Goal: Transaction & Acquisition: Book appointment/travel/reservation

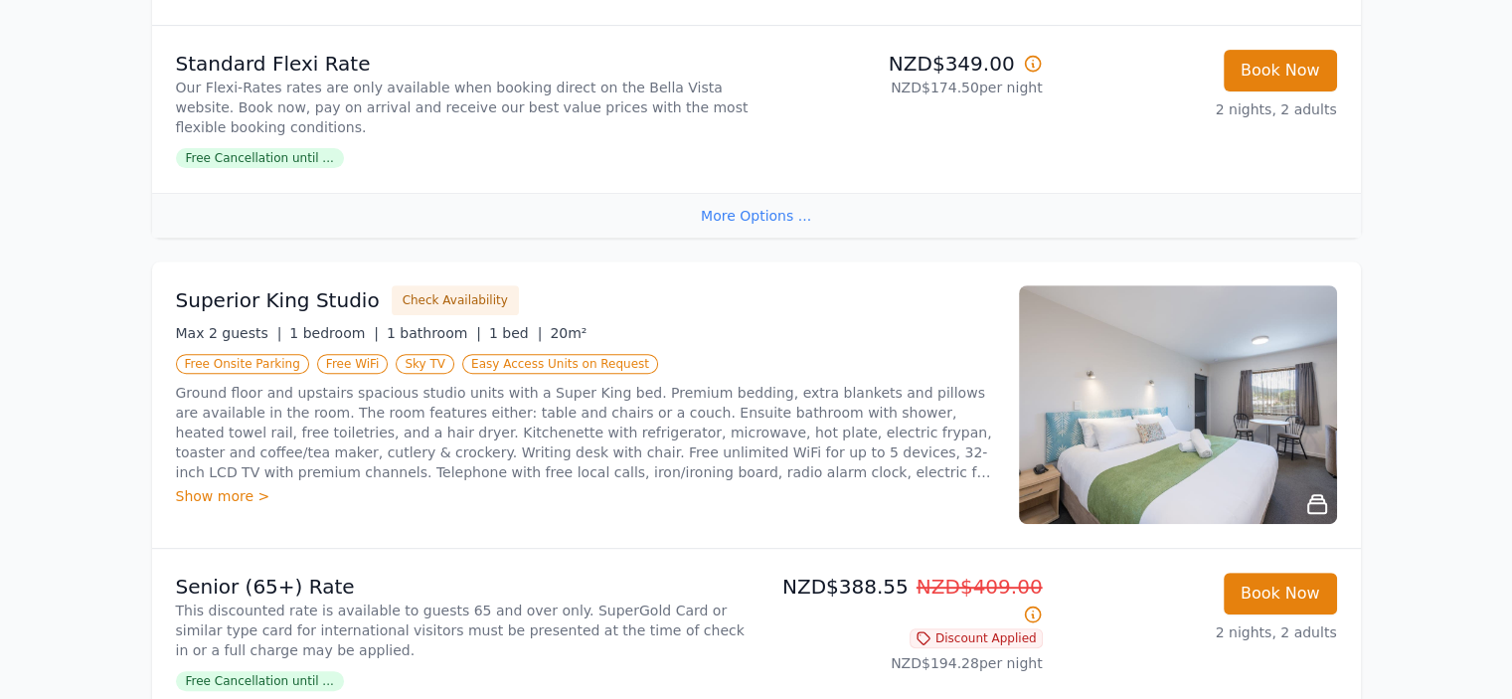
scroll to position [696, 0]
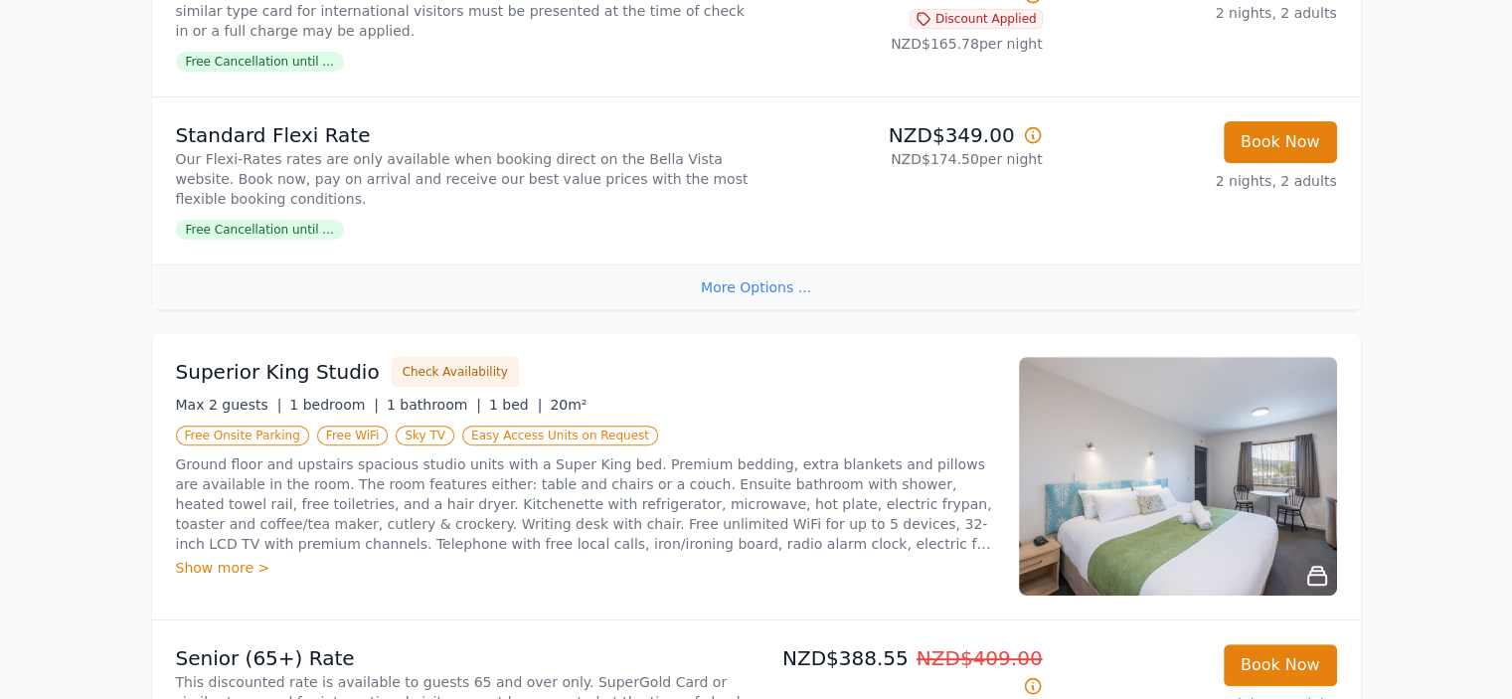
click at [777, 282] on div "More Options ..." at bounding box center [756, 286] width 1209 height 45
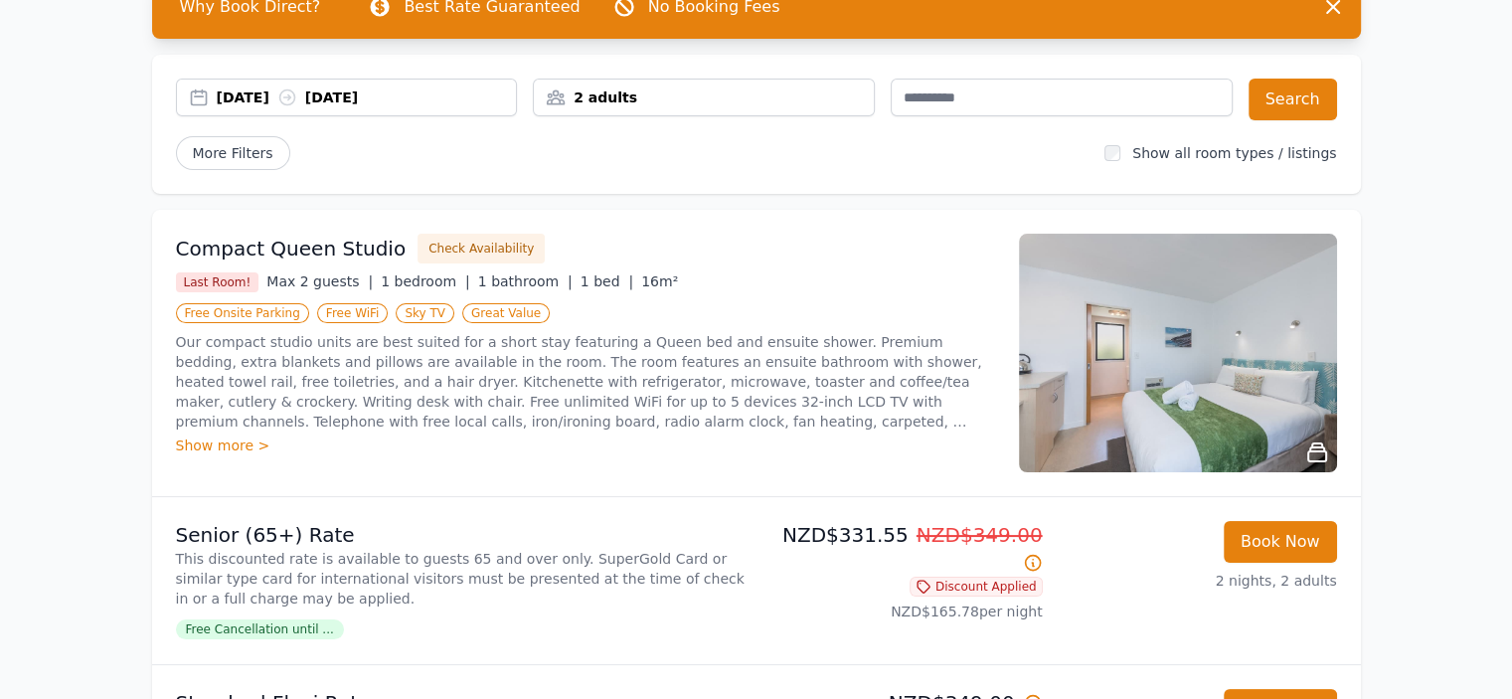
scroll to position [0, 0]
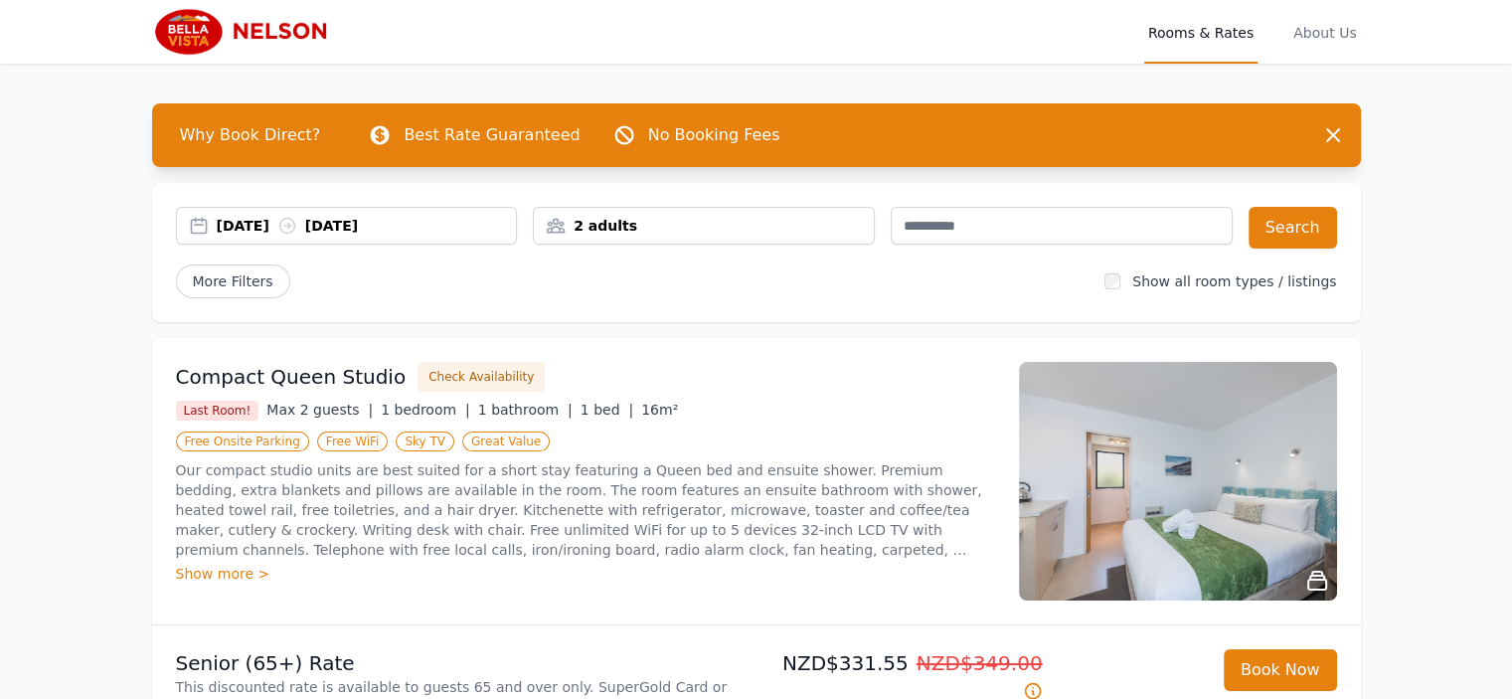
click at [653, 240] on div "2 adults" at bounding box center [704, 226] width 342 height 38
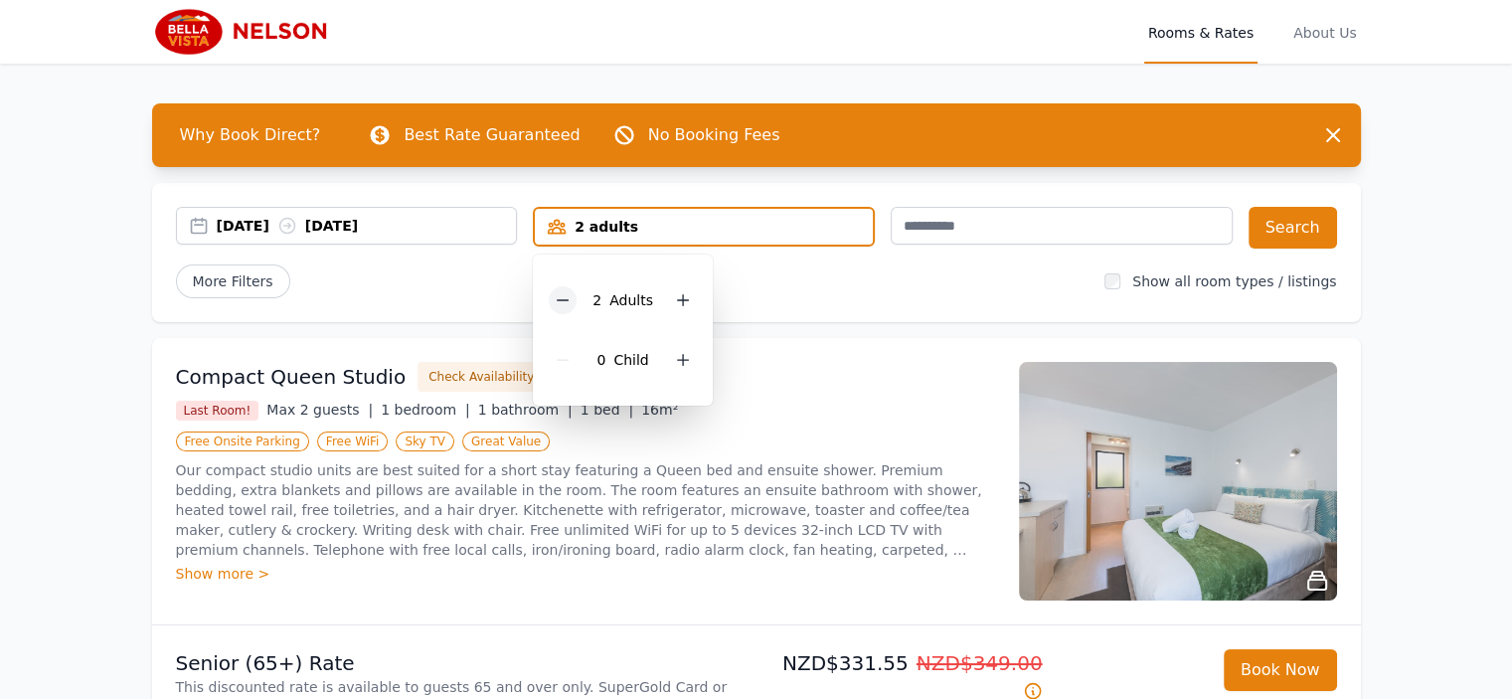
click at [567, 297] on icon at bounding box center [563, 300] width 16 height 16
click at [1313, 226] on button "Search" at bounding box center [1293, 228] width 88 height 42
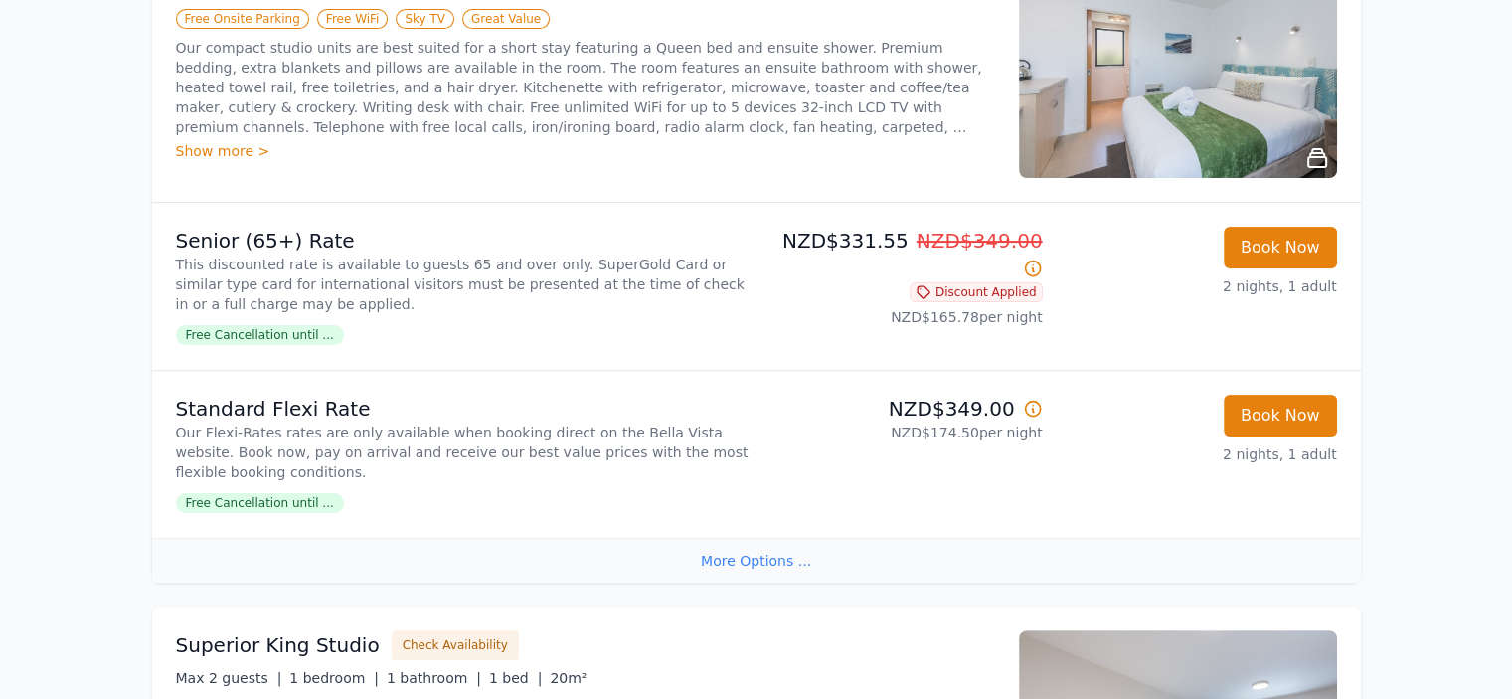
scroll to position [356, 0]
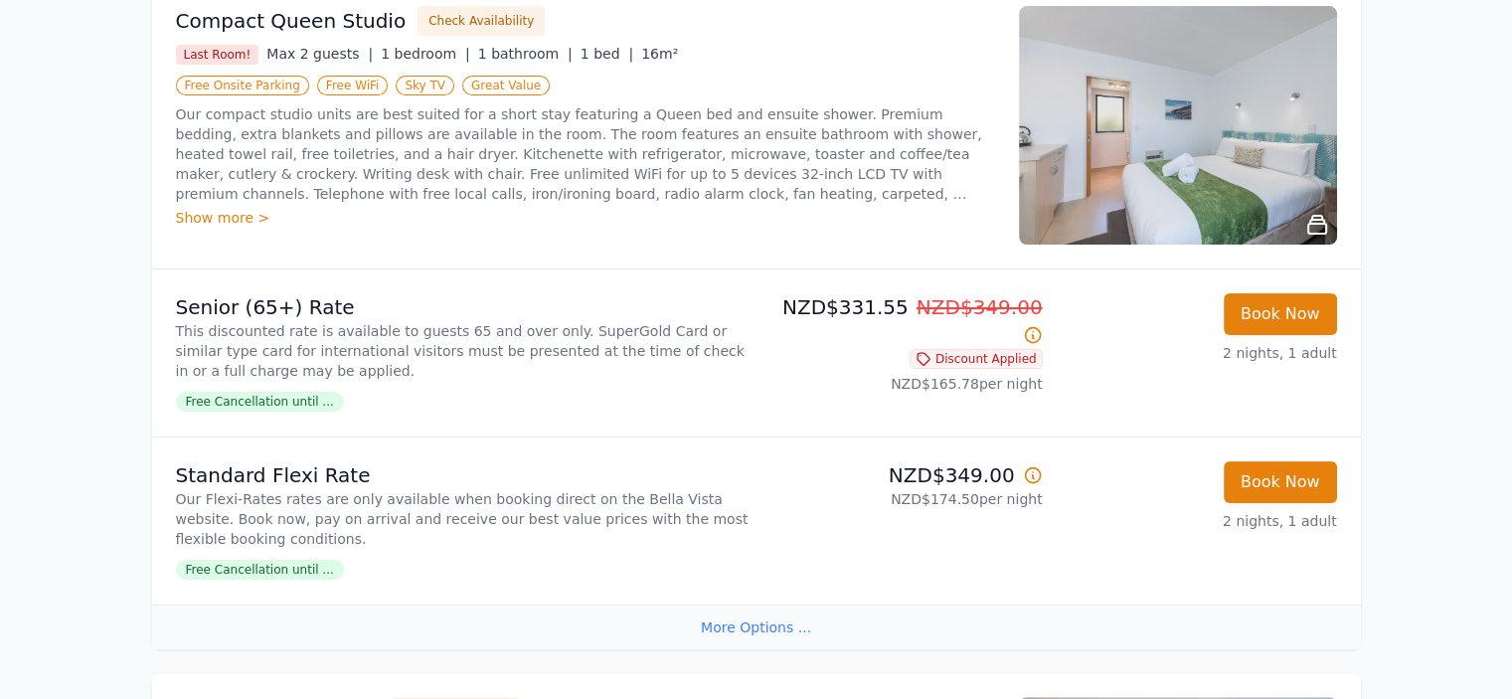
click at [1033, 472] on icon at bounding box center [1033, 475] width 20 height 20
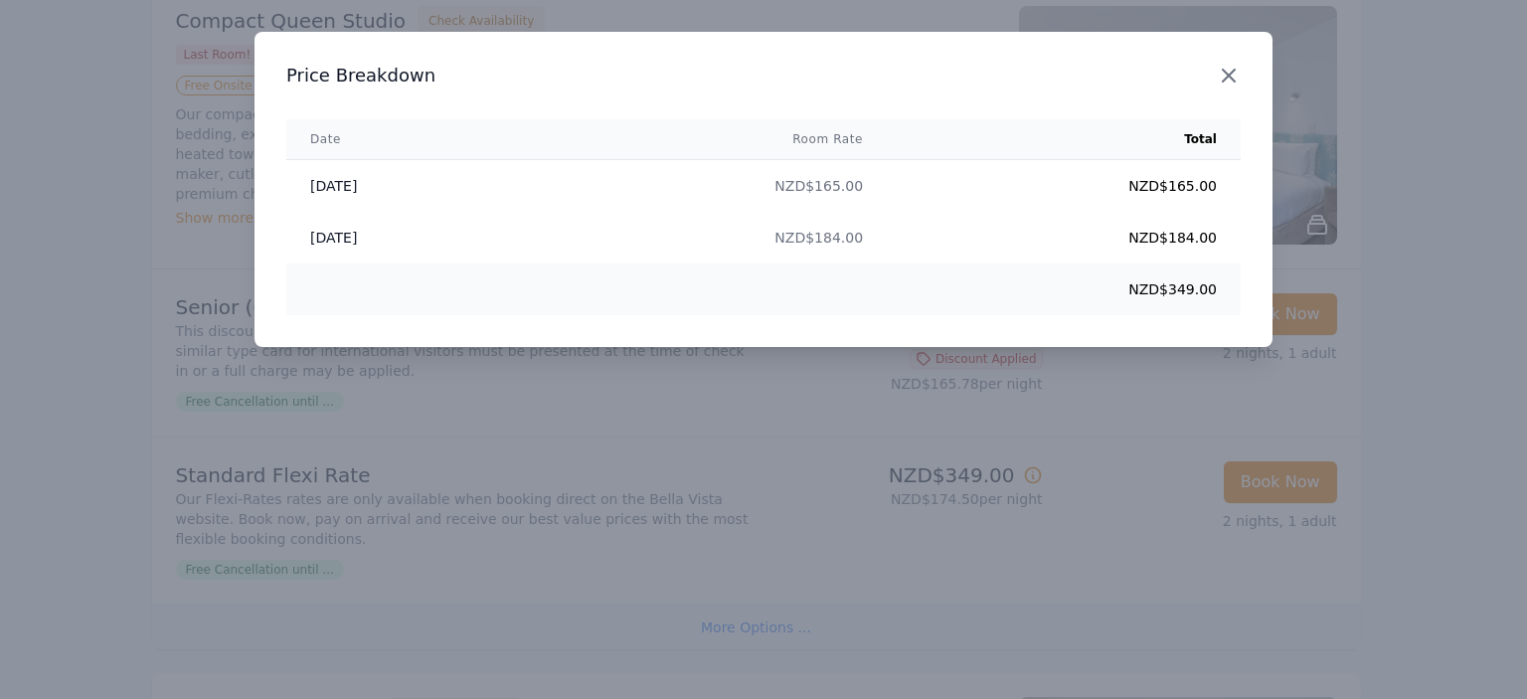
click at [1226, 80] on icon "button" at bounding box center [1229, 76] width 24 height 24
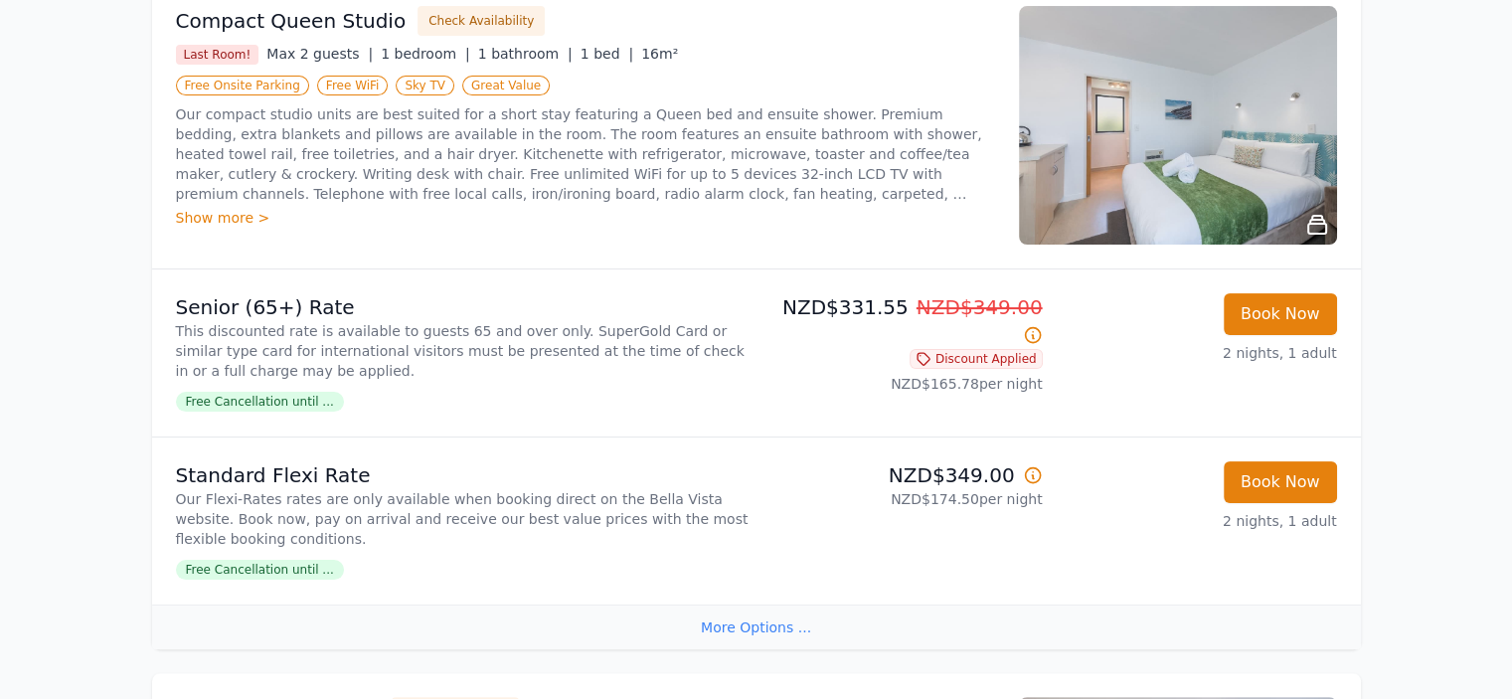
click at [280, 484] on p "Standard Flexi Rate" at bounding box center [462, 475] width 573 height 28
click at [290, 473] on p "Standard Flexi Rate" at bounding box center [462, 475] width 573 height 28
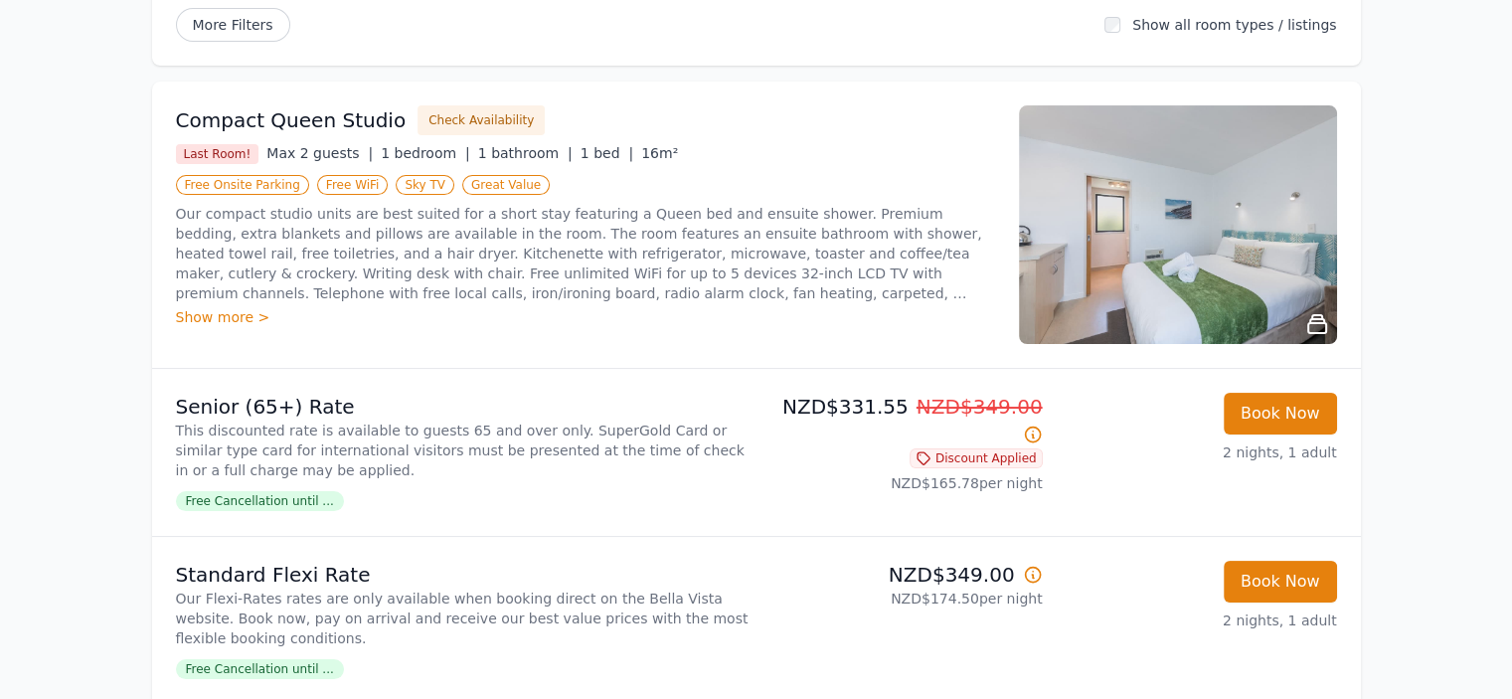
click at [254, 222] on p "Our compact studio units are best suited for a short stay featuring a Queen bed…" at bounding box center [585, 253] width 819 height 99
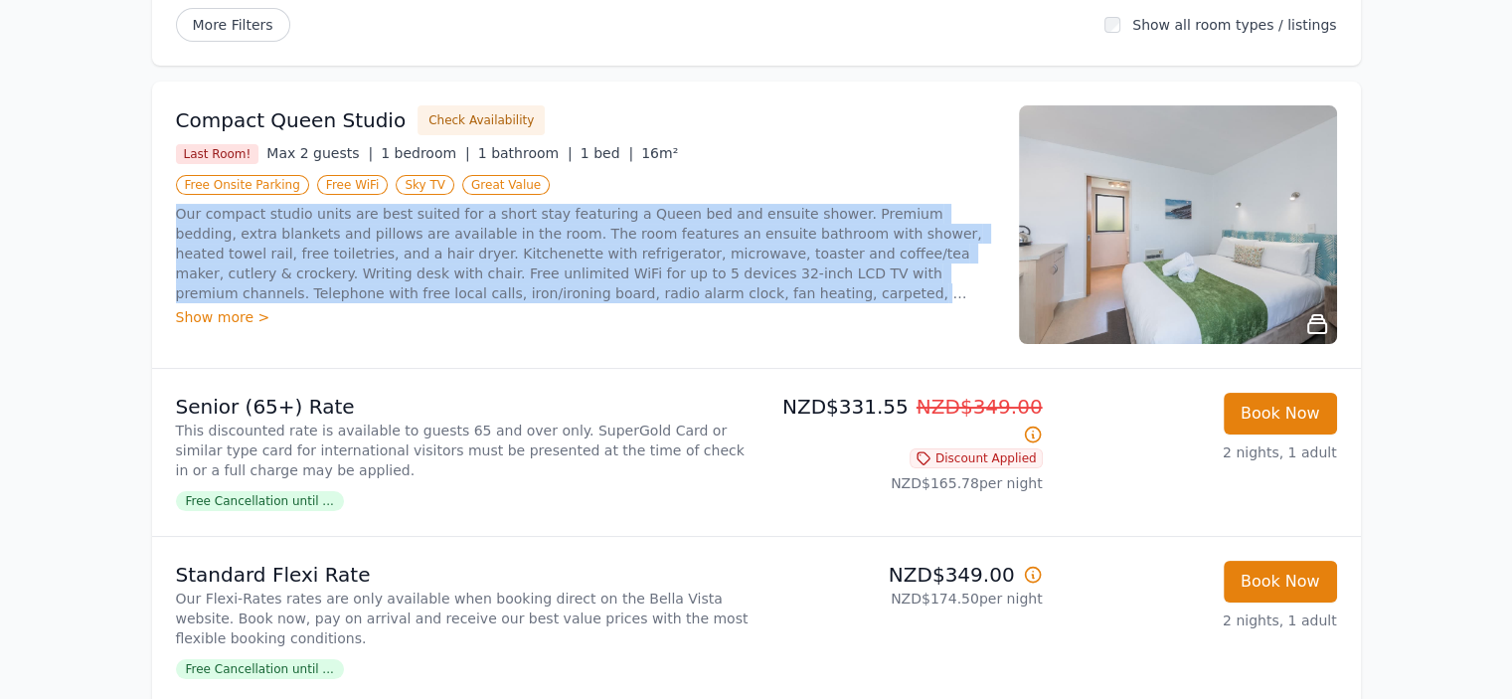
click at [254, 222] on p "Our compact studio units are best suited for a short stay featuring a Queen bed…" at bounding box center [585, 253] width 819 height 99
click at [358, 233] on p "Our compact studio units are best suited for a short stay featuring a Queen bed…" at bounding box center [585, 253] width 819 height 99
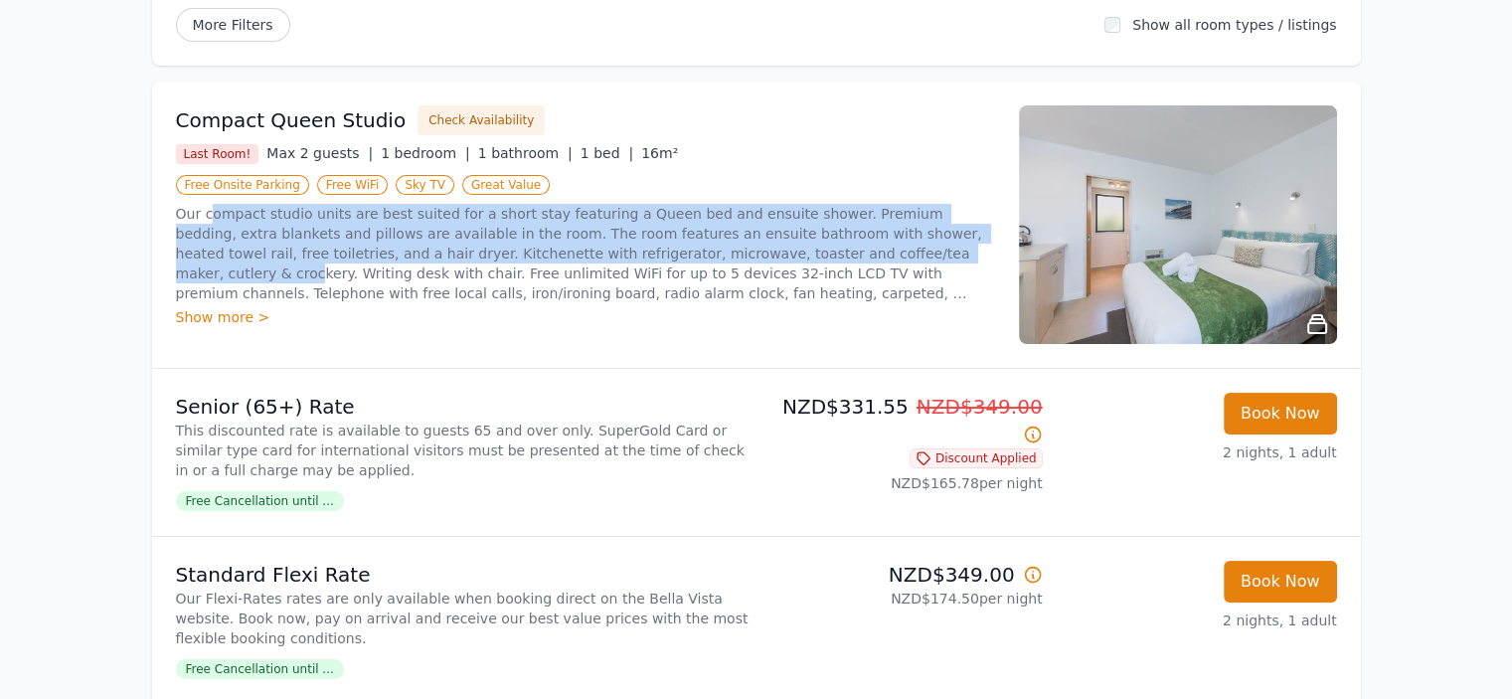
drag, startPoint x: 210, startPoint y: 208, endPoint x: 805, endPoint y: 248, distance: 596.8
click at [802, 248] on p "Our compact studio units are best suited for a short stay featuring a Queen bed…" at bounding box center [585, 253] width 819 height 99
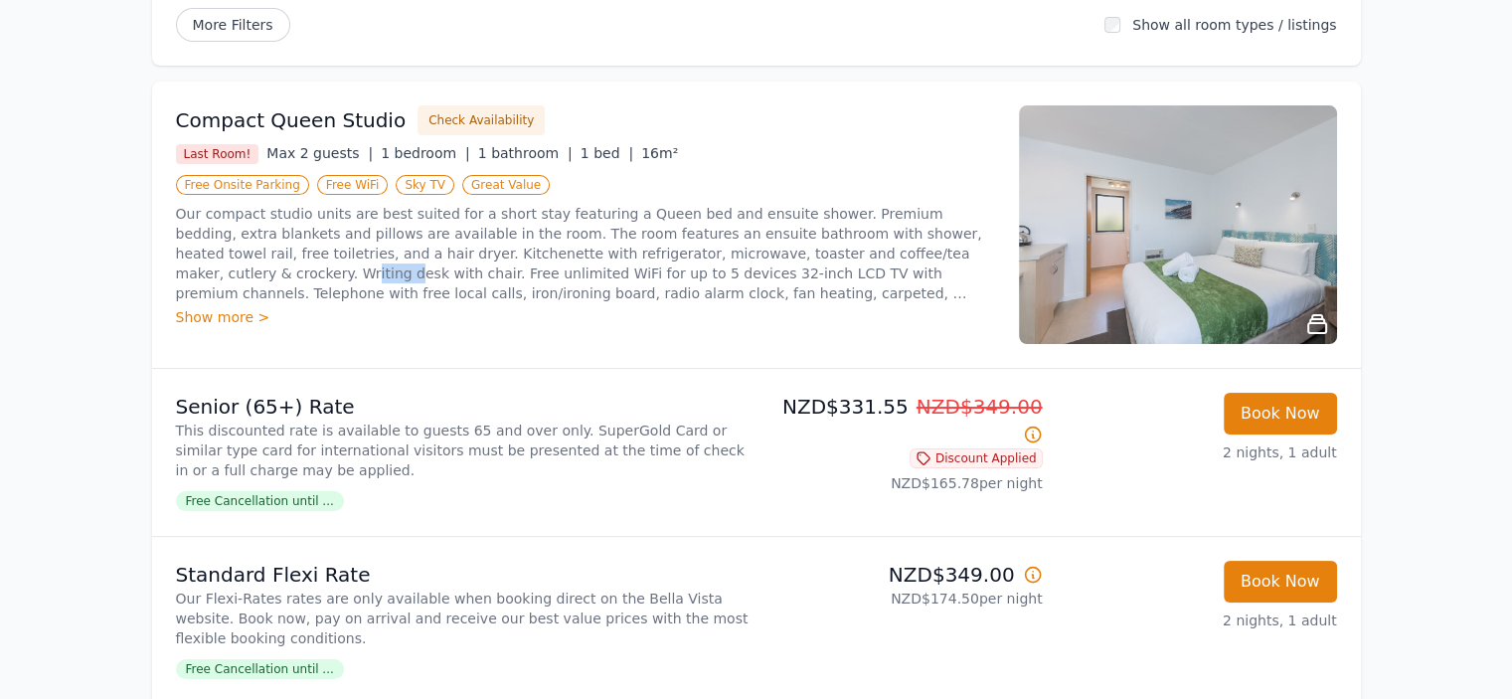
drag, startPoint x: 850, startPoint y: 256, endPoint x: 894, endPoint y: 255, distance: 43.7
click at [894, 255] on p "Our compact studio units are best suited for a short stay featuring a Queen bed…" at bounding box center [585, 253] width 819 height 99
drag, startPoint x: 183, startPoint y: 282, endPoint x: 354, endPoint y: 285, distance: 171.0
click at [354, 285] on p "Our compact studio units are best suited for a short stay featuring a Queen bed…" at bounding box center [585, 253] width 819 height 99
click at [394, 277] on p "Our compact studio units are best suited for a short stay featuring a Queen bed…" at bounding box center [585, 253] width 819 height 99
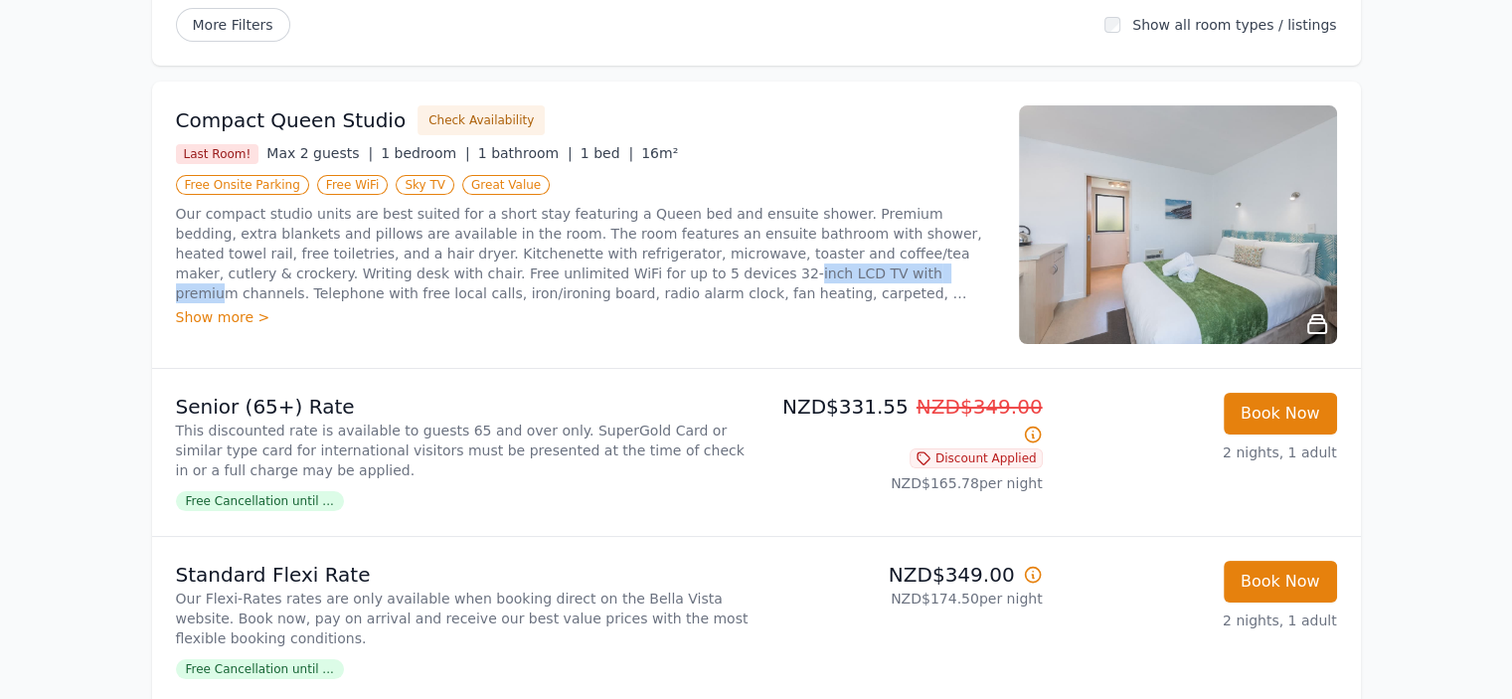
drag, startPoint x: 440, startPoint y: 273, endPoint x: 587, endPoint y: 278, distance: 147.2
click at [587, 278] on p "Our compact studio units are best suited for a short stay featuring a Queen bed…" at bounding box center [585, 253] width 819 height 99
drag, startPoint x: 623, startPoint y: 278, endPoint x: 680, endPoint y: 277, distance: 56.7
click at [680, 277] on p "Our compact studio units are best suited for a short stay featuring a Queen bed…" at bounding box center [585, 253] width 819 height 99
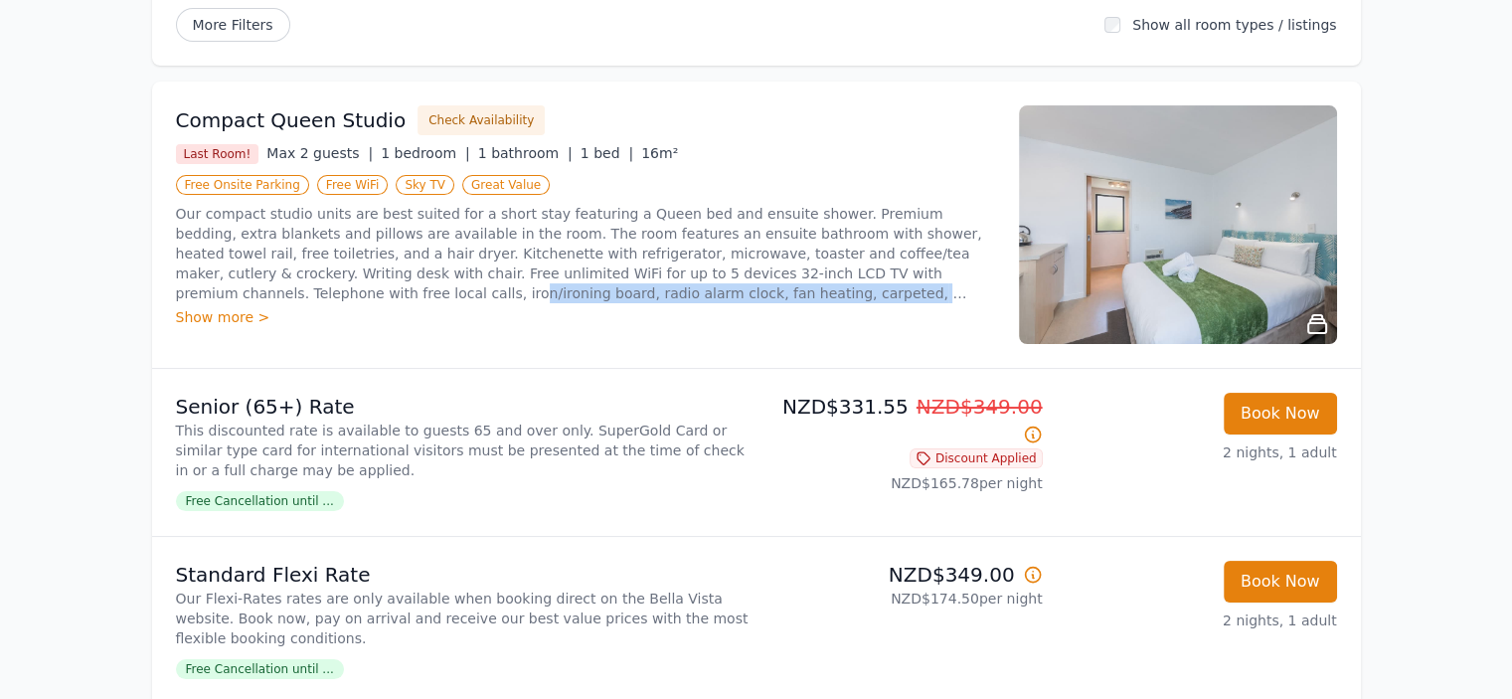
drag, startPoint x: 713, startPoint y: 283, endPoint x: 862, endPoint y: 281, distance: 149.1
click at [871, 281] on p "Our compact studio units are best suited for a short stay featuring a Queen bed…" at bounding box center [585, 253] width 819 height 99
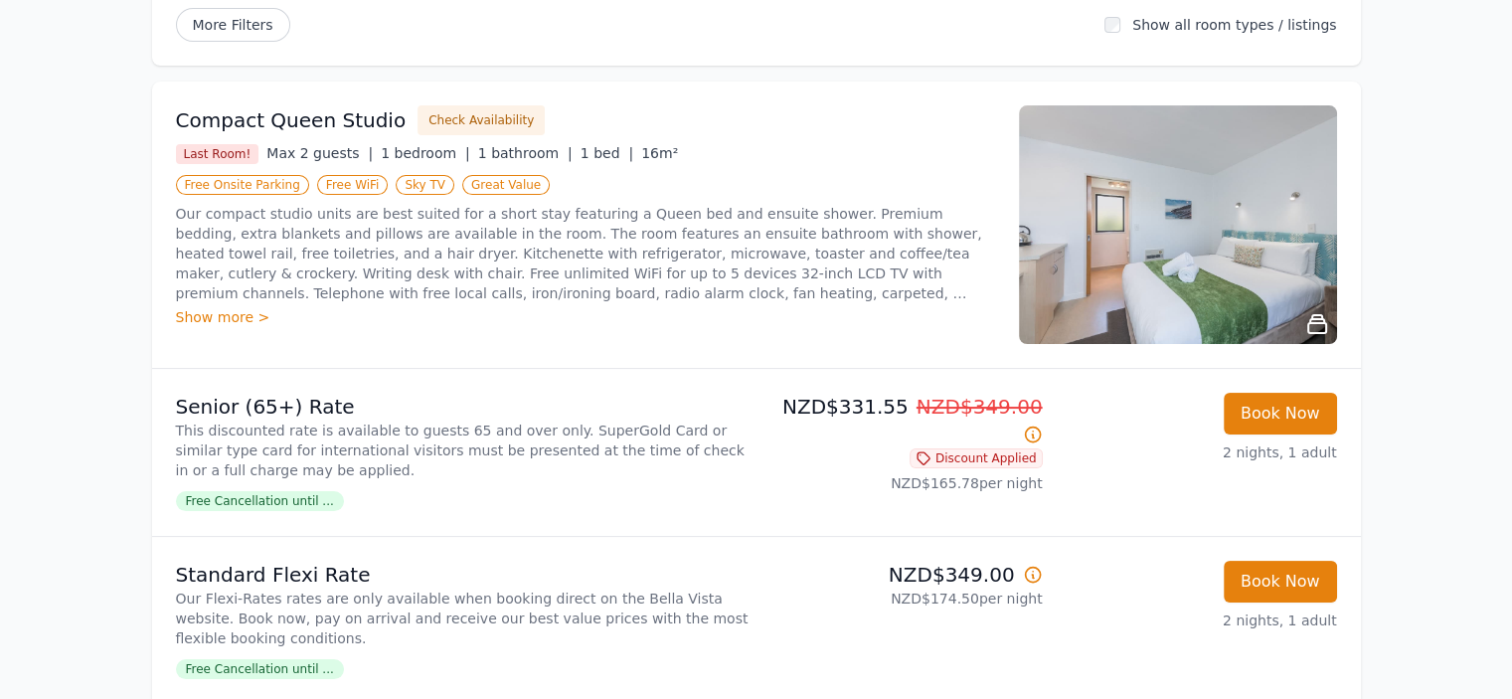
click at [235, 279] on p "Our compact studio units are best suited for a short stay featuring a Queen bed…" at bounding box center [585, 253] width 819 height 99
drag, startPoint x: 229, startPoint y: 293, endPoint x: 343, endPoint y: 295, distance: 114.3
click at [343, 295] on p "Our compact studio units are best suited for a short stay featuring a Queen bed…" at bounding box center [585, 253] width 819 height 99
drag, startPoint x: 433, startPoint y: 294, endPoint x: 537, endPoint y: 297, distance: 103.4
click at [537, 297] on p "Our compact studio units are best suited for a short stay featuring a Queen bed…" at bounding box center [585, 253] width 819 height 99
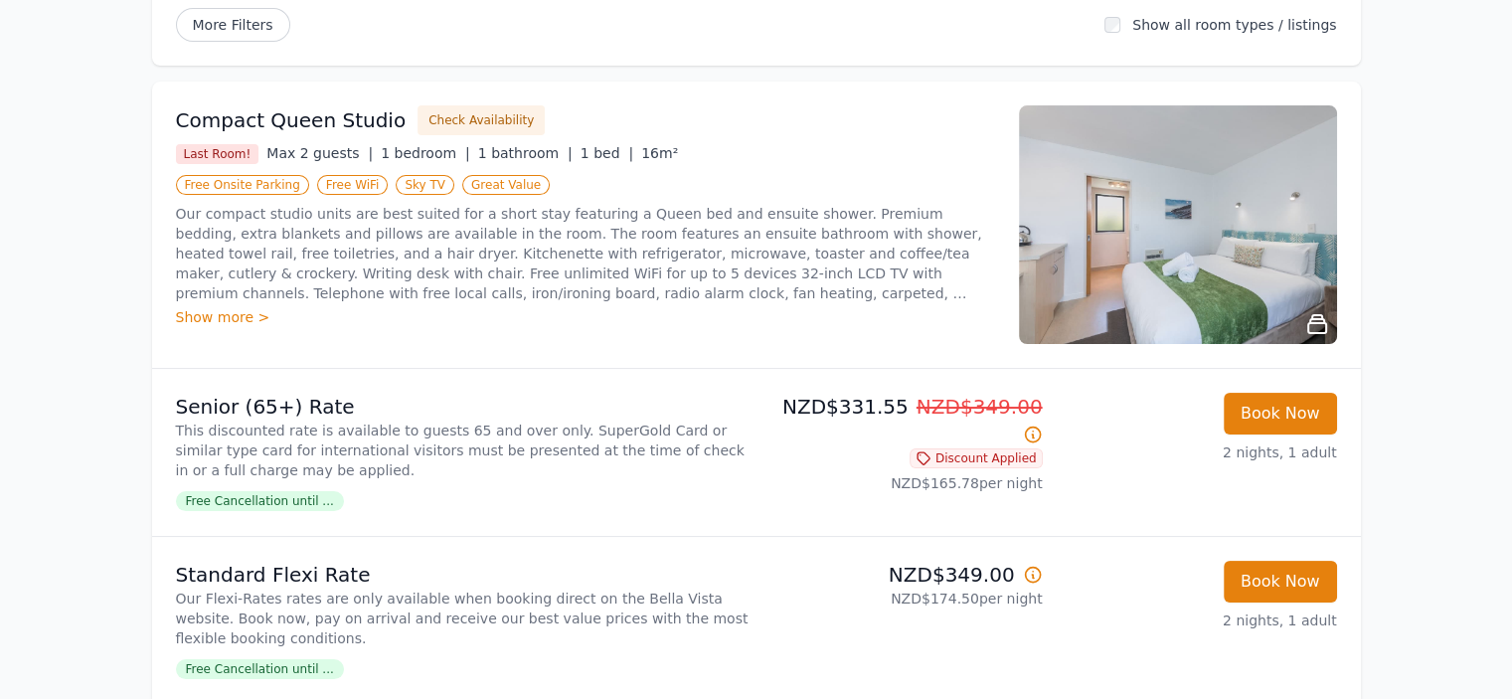
drag, startPoint x: 600, startPoint y: 295, endPoint x: 692, endPoint y: 295, distance: 91.5
click at [692, 295] on p "Our compact studio units are best suited for a short stay featuring a Queen bed…" at bounding box center [585, 253] width 819 height 99
drag, startPoint x: 720, startPoint y: 292, endPoint x: 744, endPoint y: 301, distance: 25.5
click at [744, 300] on p "Our compact studio units are best suited for a short stay featuring a Queen bed…" at bounding box center [585, 253] width 819 height 99
click at [328, 293] on p "Our compact studio units are best suited for a short stay featuring a Queen bed…" at bounding box center [585, 253] width 819 height 99
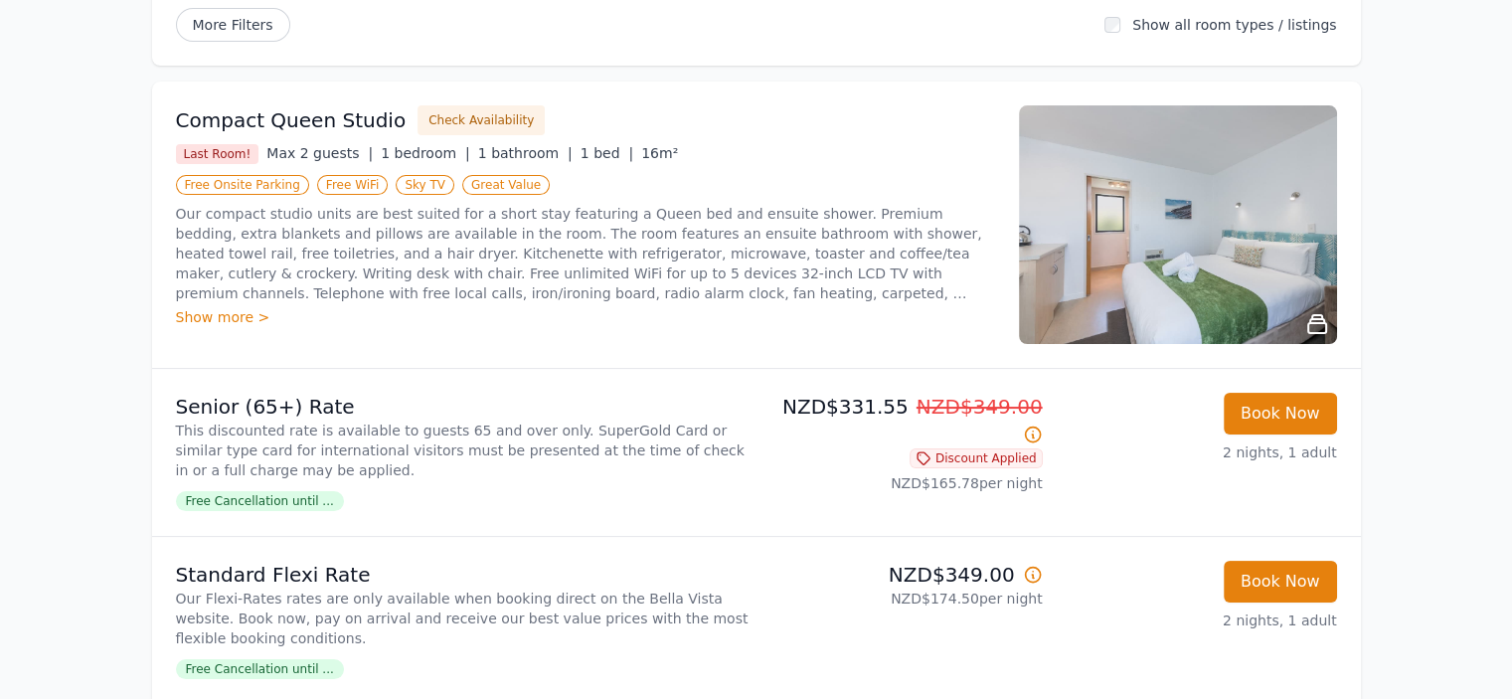
click at [235, 307] on div "Show more >" at bounding box center [585, 317] width 819 height 20
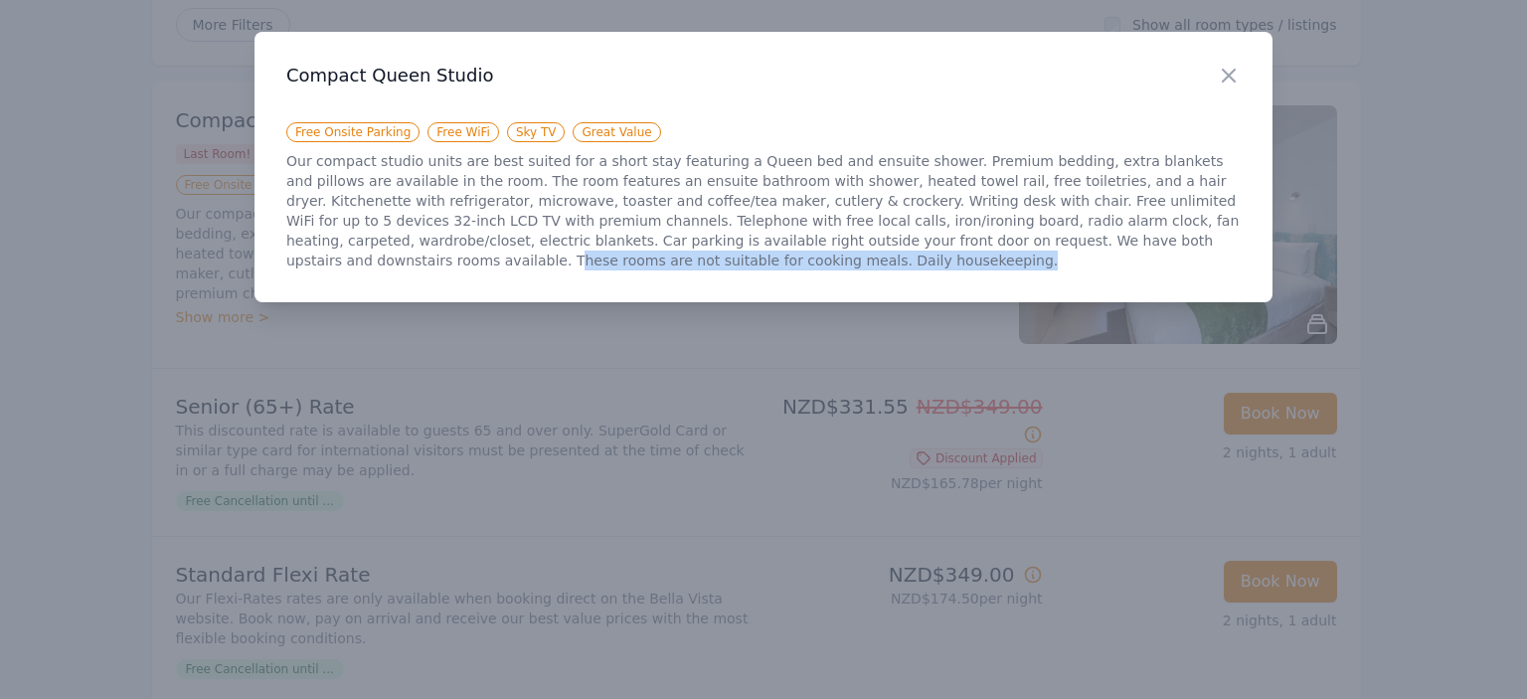
drag, startPoint x: 942, startPoint y: 246, endPoint x: 1145, endPoint y: 253, distance: 202.9
click at [1252, 254] on div "Close Compact Queen Studio Free Onsite Parking Free WiFi Sky TV Great Value Our…" at bounding box center [763, 167] width 1018 height 270
click at [406, 263] on p "Our compact studio units are best suited for a short stay featuring a Queen bed…" at bounding box center [763, 210] width 954 height 119
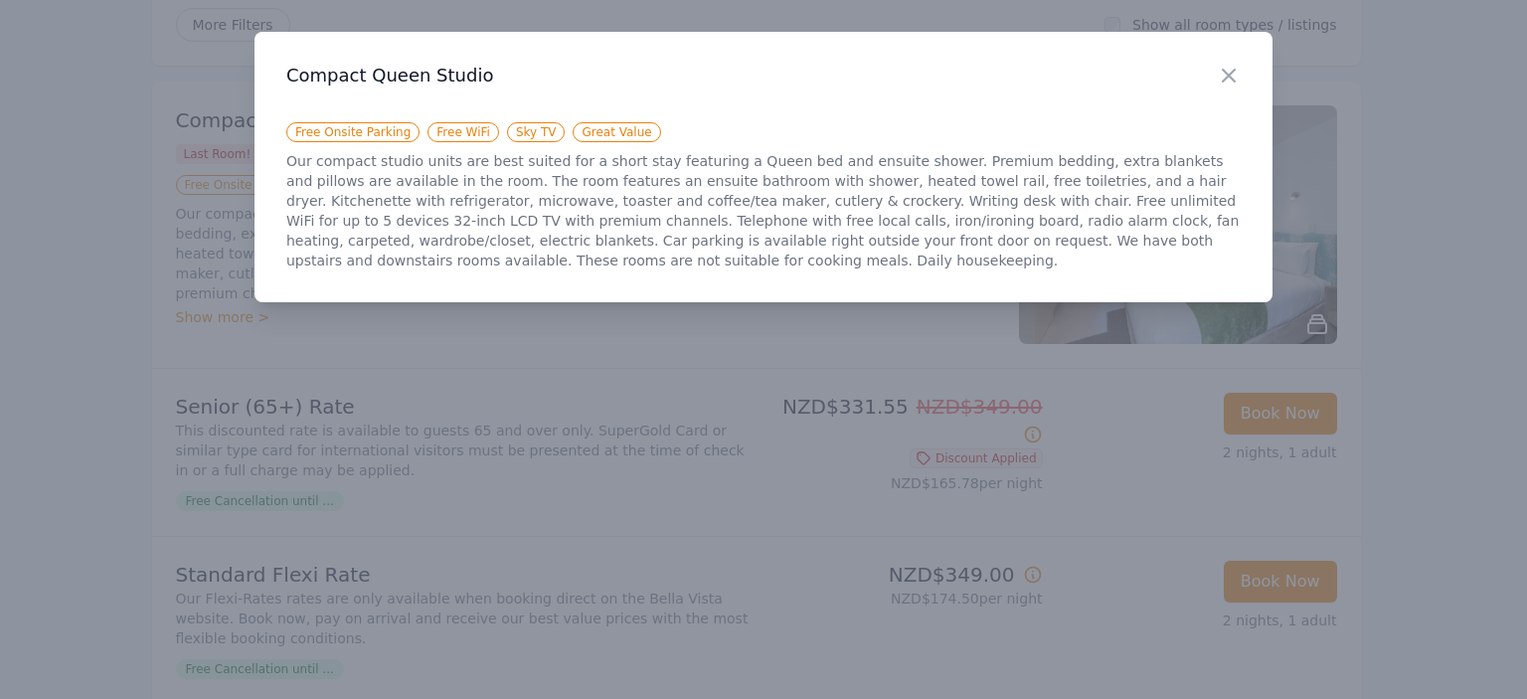
click at [419, 266] on p "Our compact studio units are best suited for a short stay featuring a Queen bed…" at bounding box center [763, 210] width 954 height 119
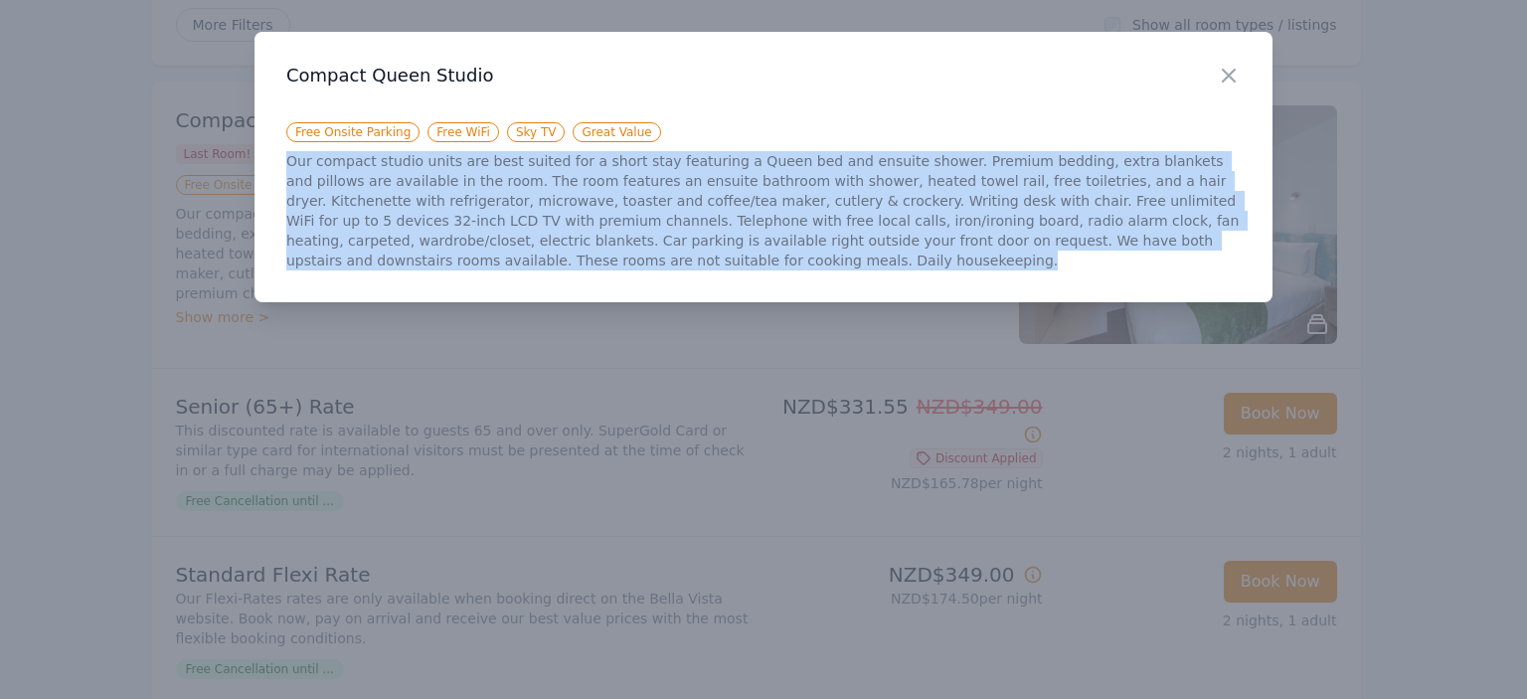
click at [419, 266] on p "Our compact studio units are best suited for a short stay featuring a Queen bed…" at bounding box center [763, 210] width 954 height 119
click at [876, 266] on p "Our compact studio units are best suited for a short stay featuring a Queen bed…" at bounding box center [763, 210] width 954 height 119
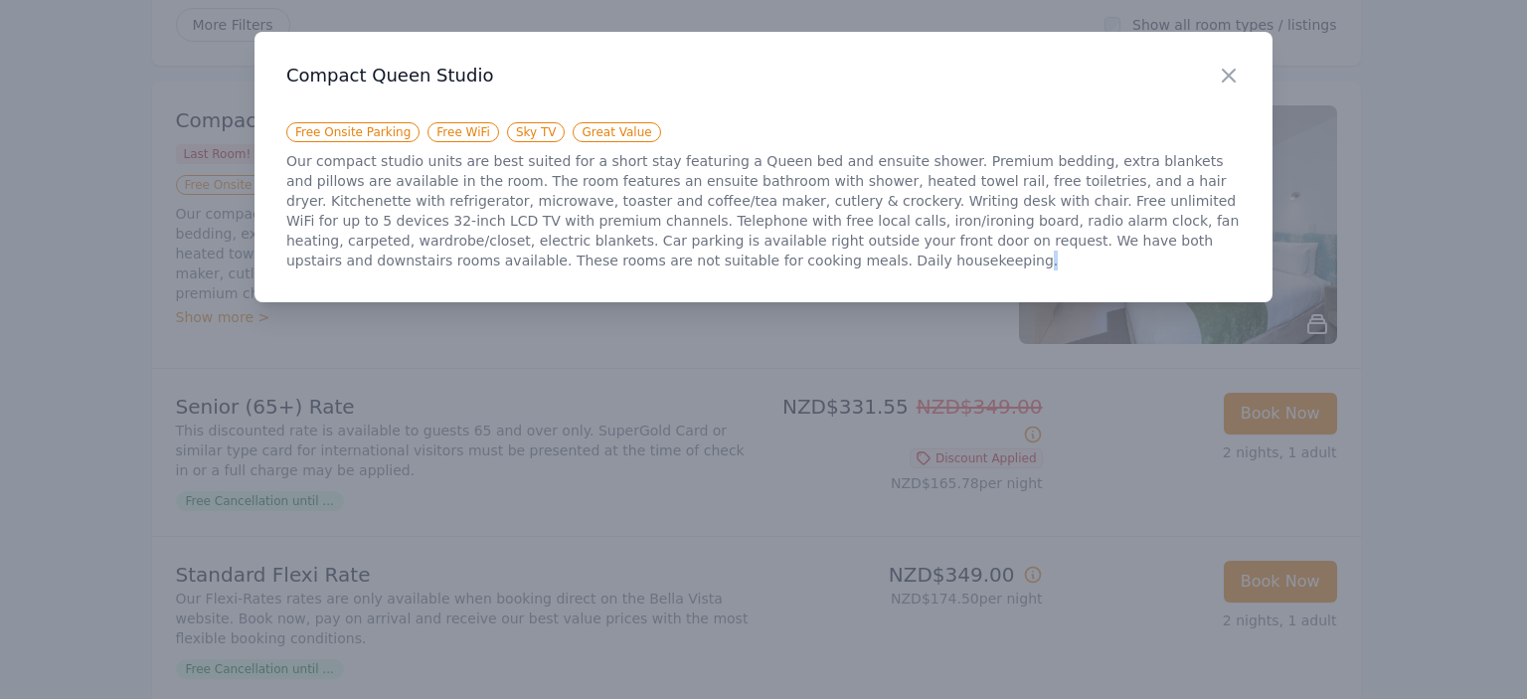
click at [876, 266] on p "Our compact studio units are best suited for a short stay featuring a Queen bed…" at bounding box center [763, 210] width 954 height 119
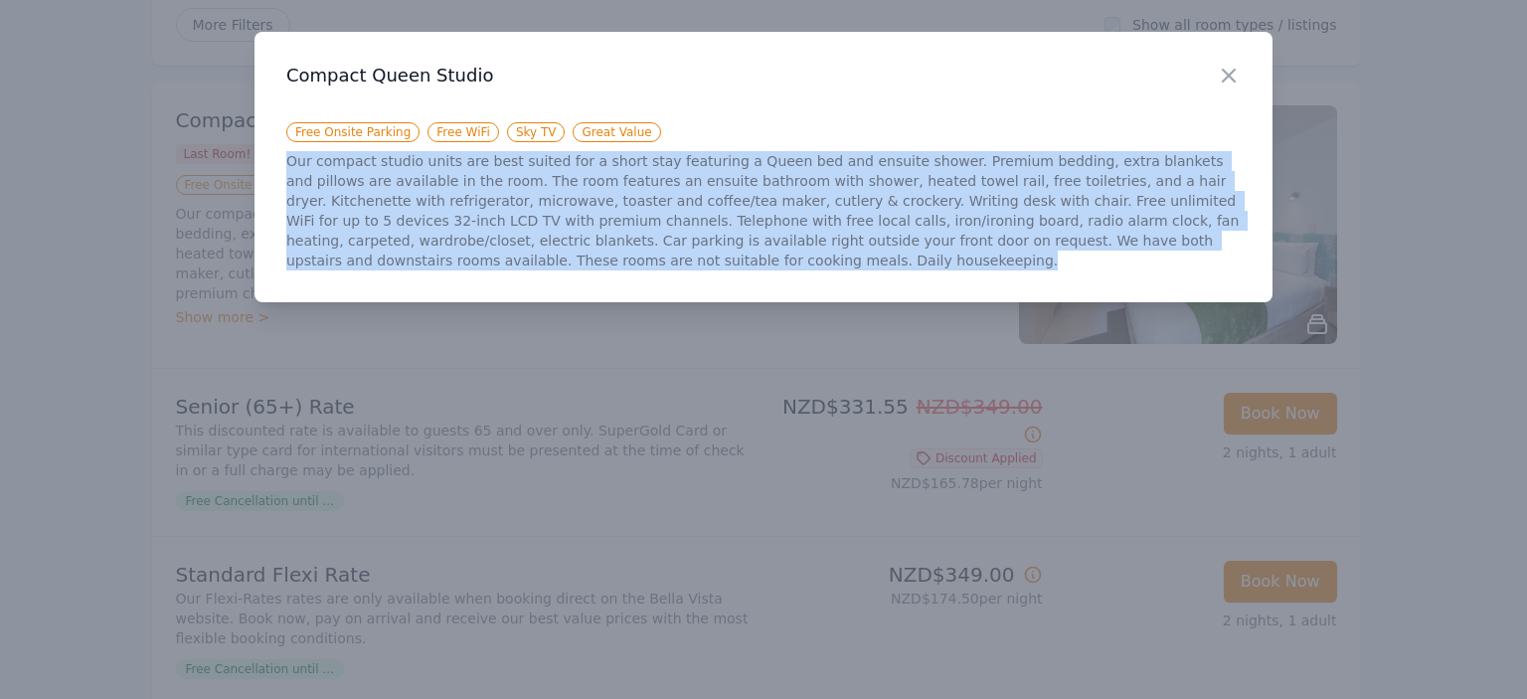
click at [876, 266] on p "Our compact studio units are best suited for a short stay featuring a Queen bed…" at bounding box center [763, 210] width 954 height 119
click at [1121, 226] on p "Our compact studio units are best suited for a short stay featuring a Queen bed…" at bounding box center [763, 210] width 954 height 119
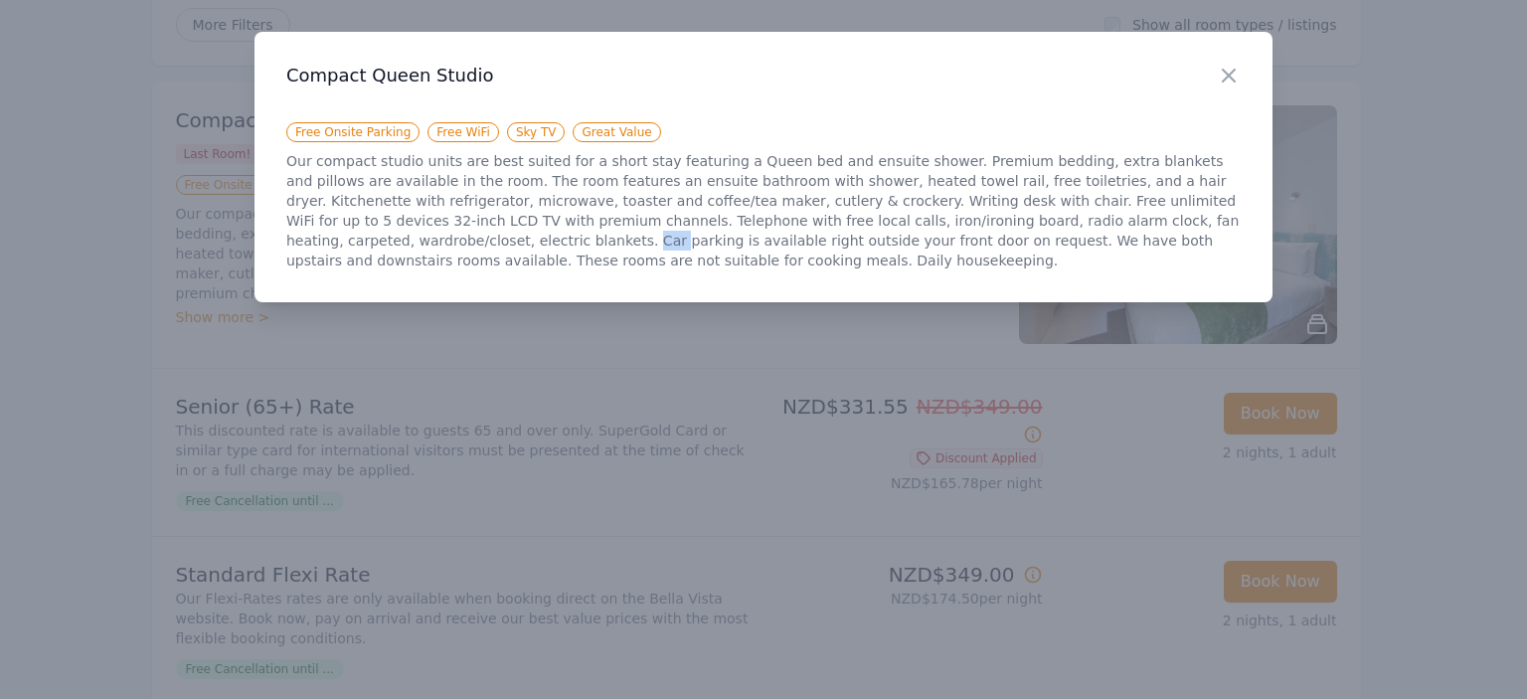
click at [1121, 225] on p "Our compact studio units are best suited for a short stay featuring a Queen bed…" at bounding box center [763, 210] width 954 height 119
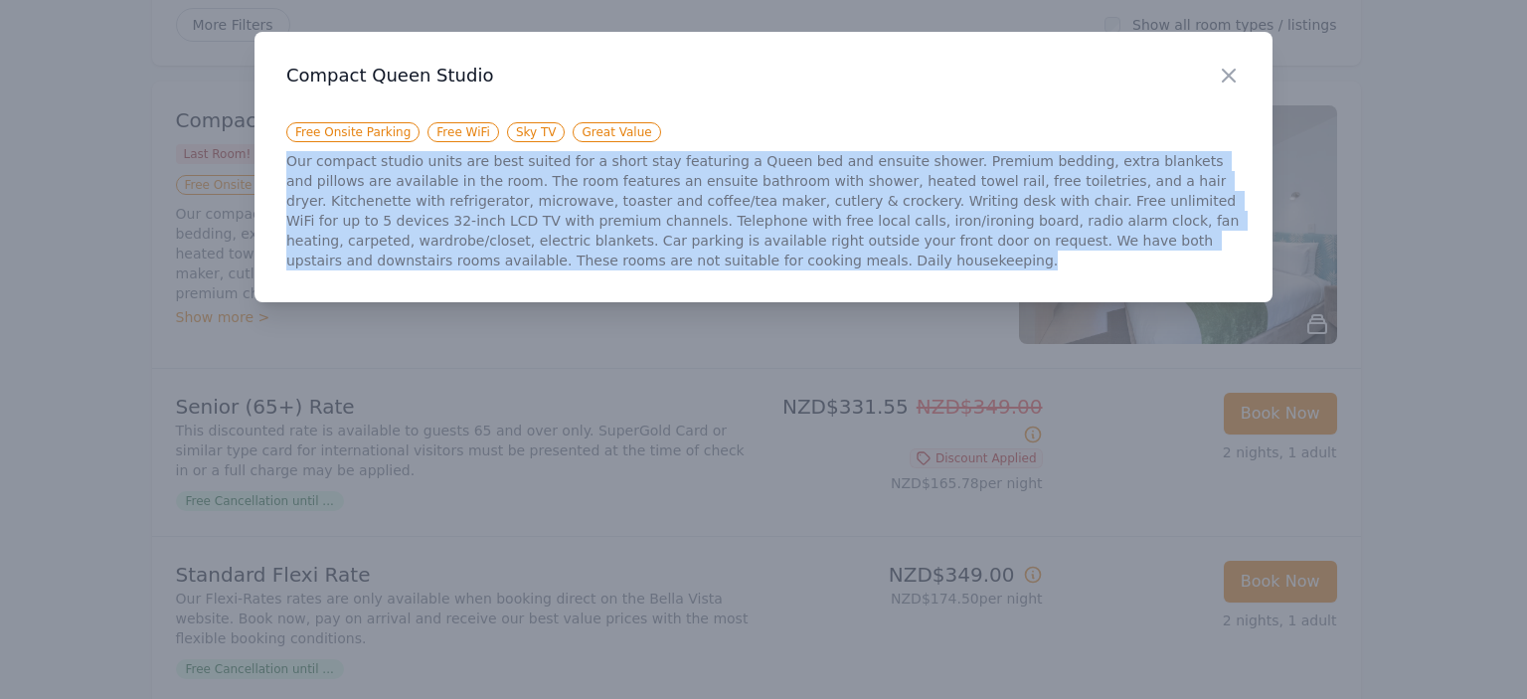
click at [1121, 225] on p "Our compact studio units are best suited for a short stay featuring a Queen bed…" at bounding box center [763, 210] width 954 height 119
click at [979, 244] on p "Our compact studio units are best suited for a short stay featuring a Queen bed…" at bounding box center [763, 210] width 954 height 119
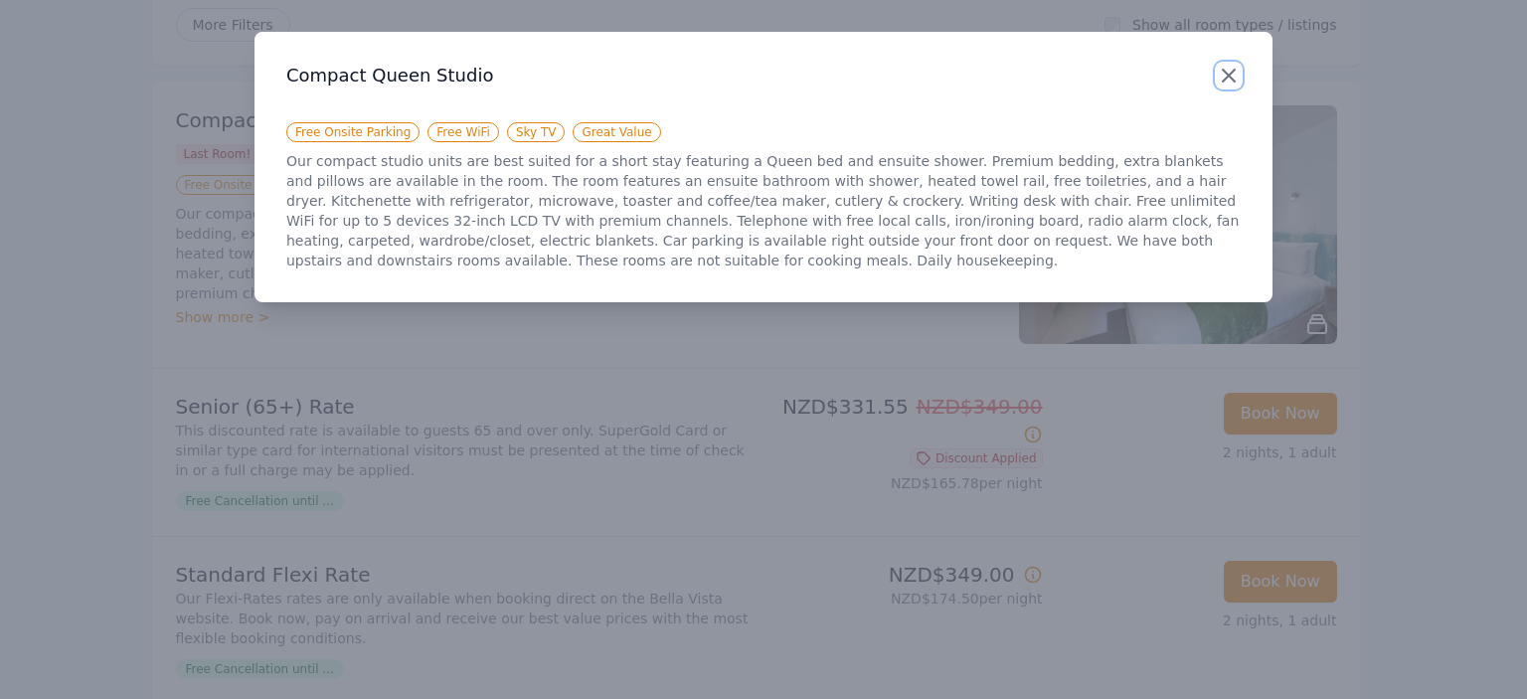
click at [1218, 79] on icon "button" at bounding box center [1229, 76] width 24 height 24
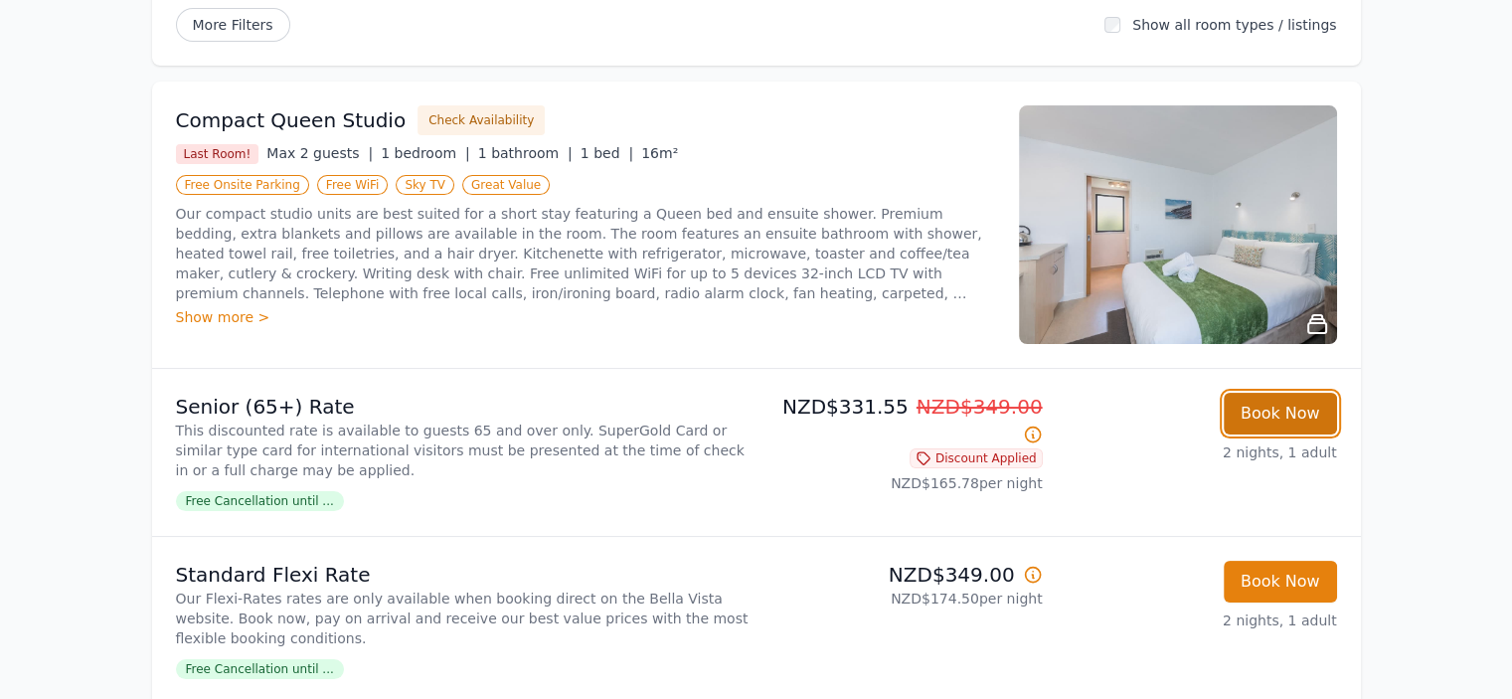
click at [1299, 419] on button "Book Now" at bounding box center [1280, 414] width 113 height 42
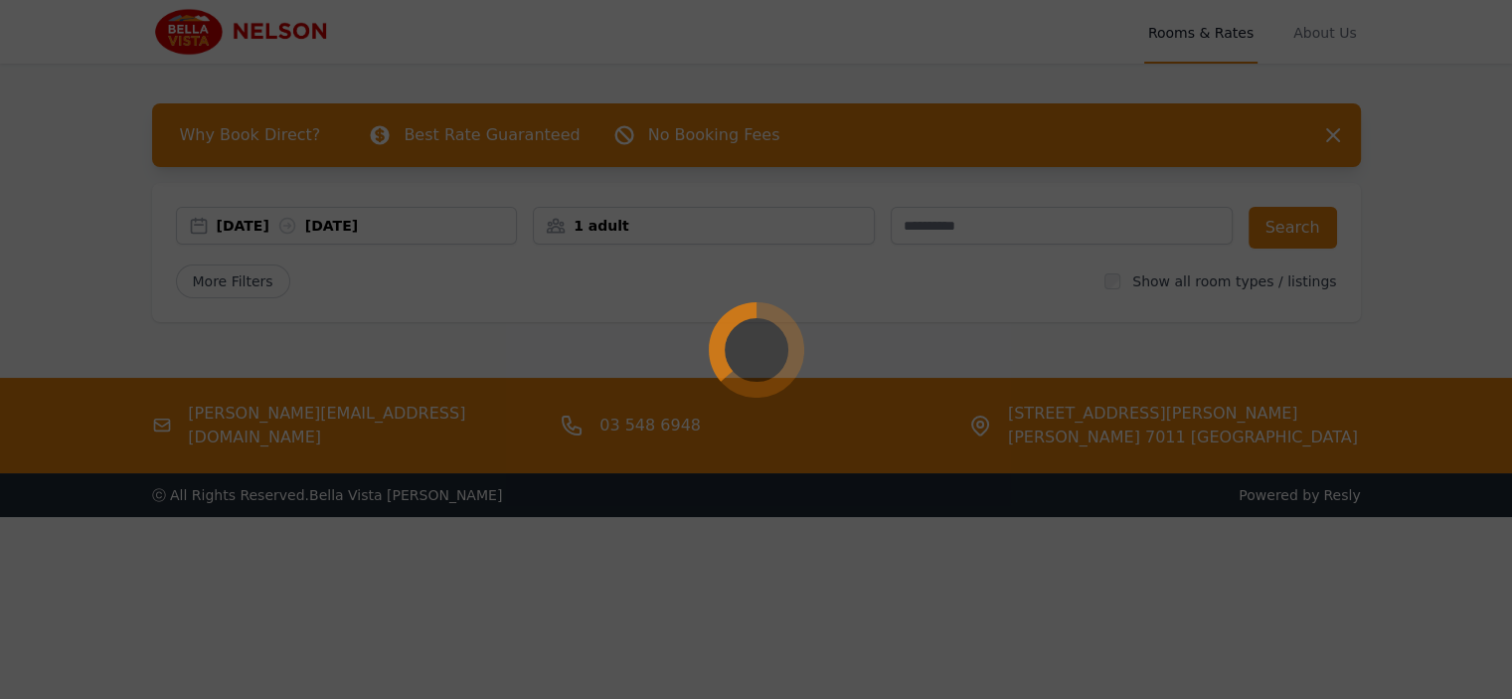
select select "**"
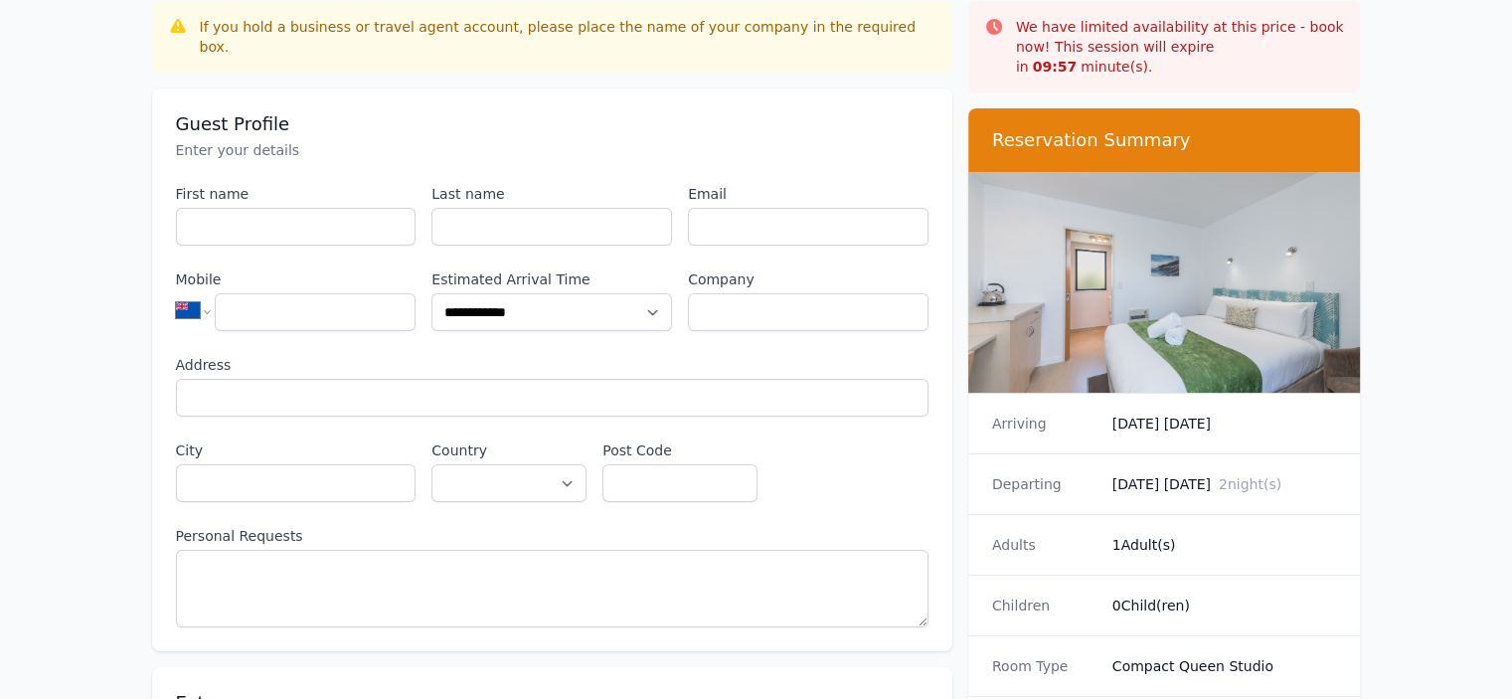
scroll to position [99, 0]
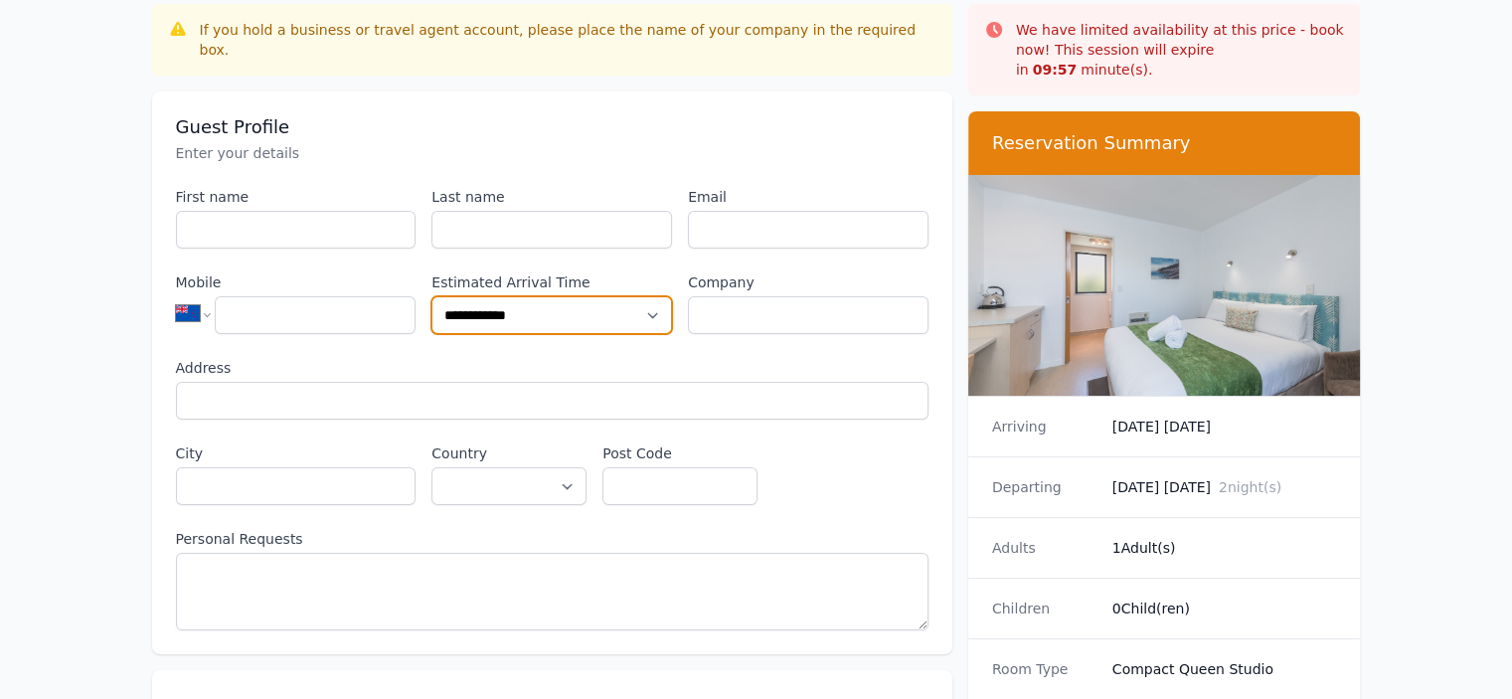
click at [573, 305] on select "**********" at bounding box center [551, 315] width 241 height 38
click at [581, 296] on select "**********" at bounding box center [551, 315] width 241 height 38
select select "**********"
click at [431, 296] on select "**********" at bounding box center [551, 315] width 241 height 38
click at [575, 296] on select "**********" at bounding box center [551, 315] width 241 height 38
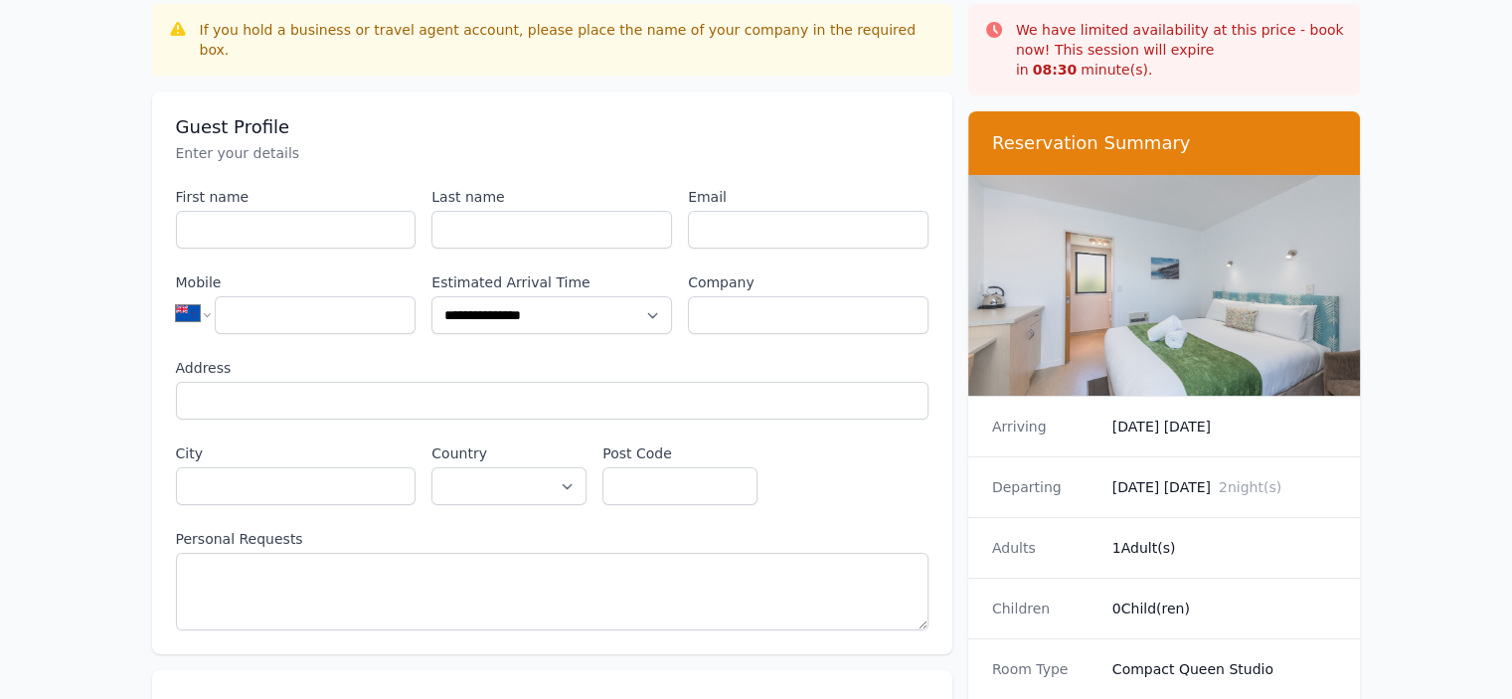
drag, startPoint x: 91, startPoint y: 162, endPoint x: 106, endPoint y: 142, distance: 24.9
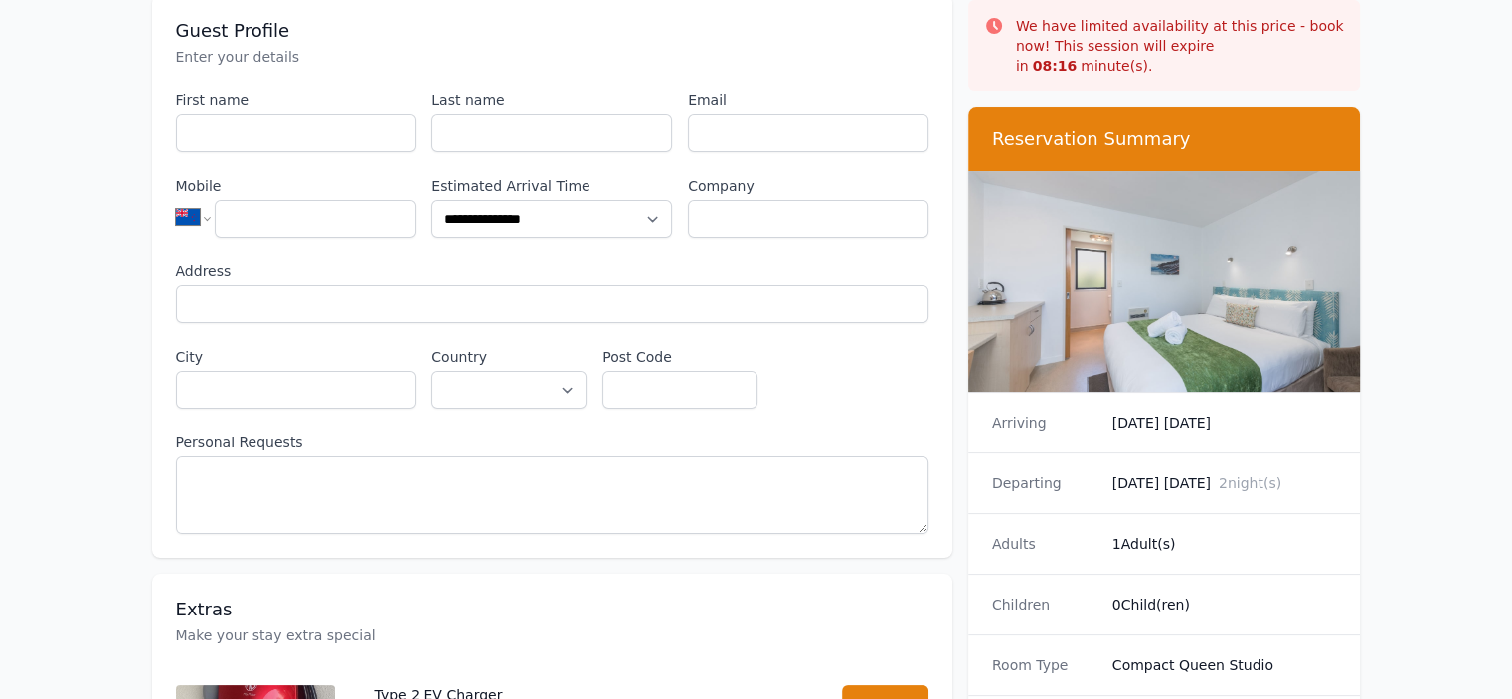
scroll to position [199, 0]
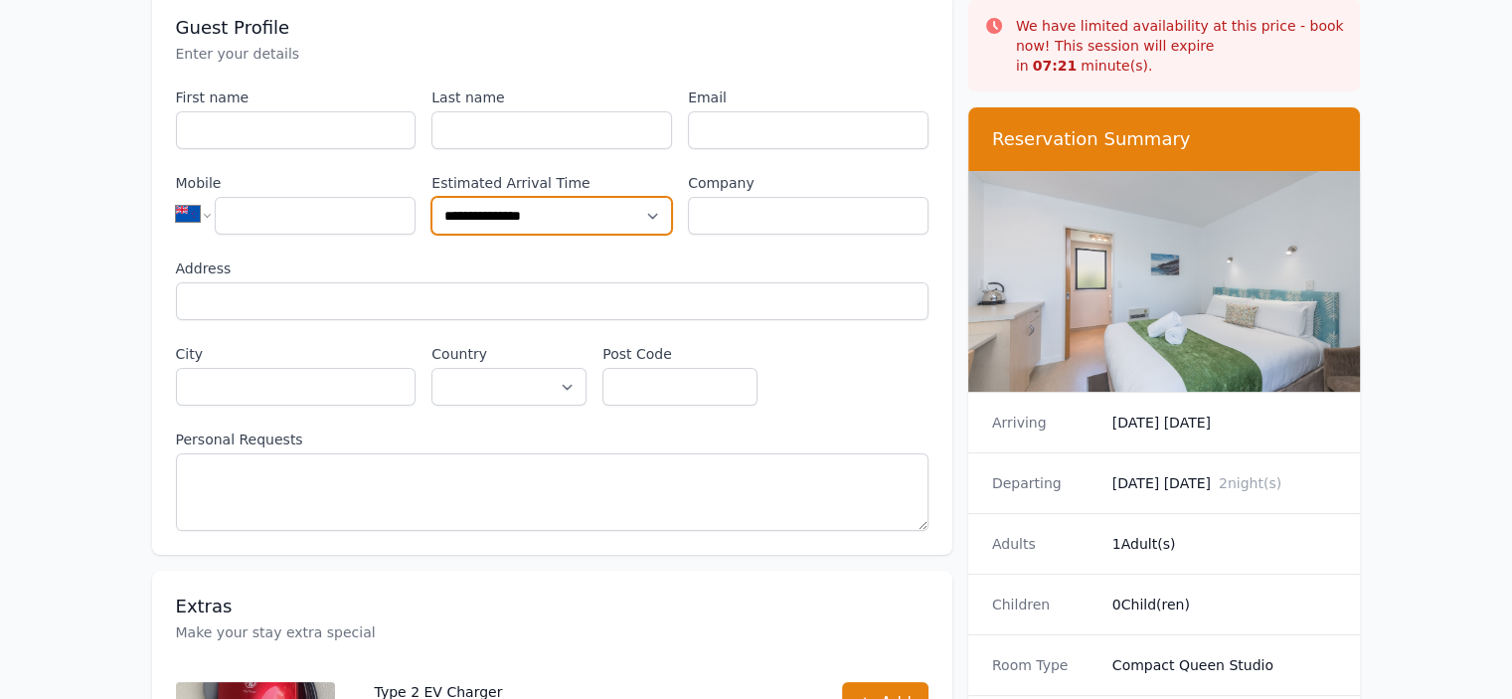
click at [547, 197] on select "**********" at bounding box center [551, 216] width 241 height 38
click at [431, 197] on select "**********" at bounding box center [551, 216] width 241 height 38
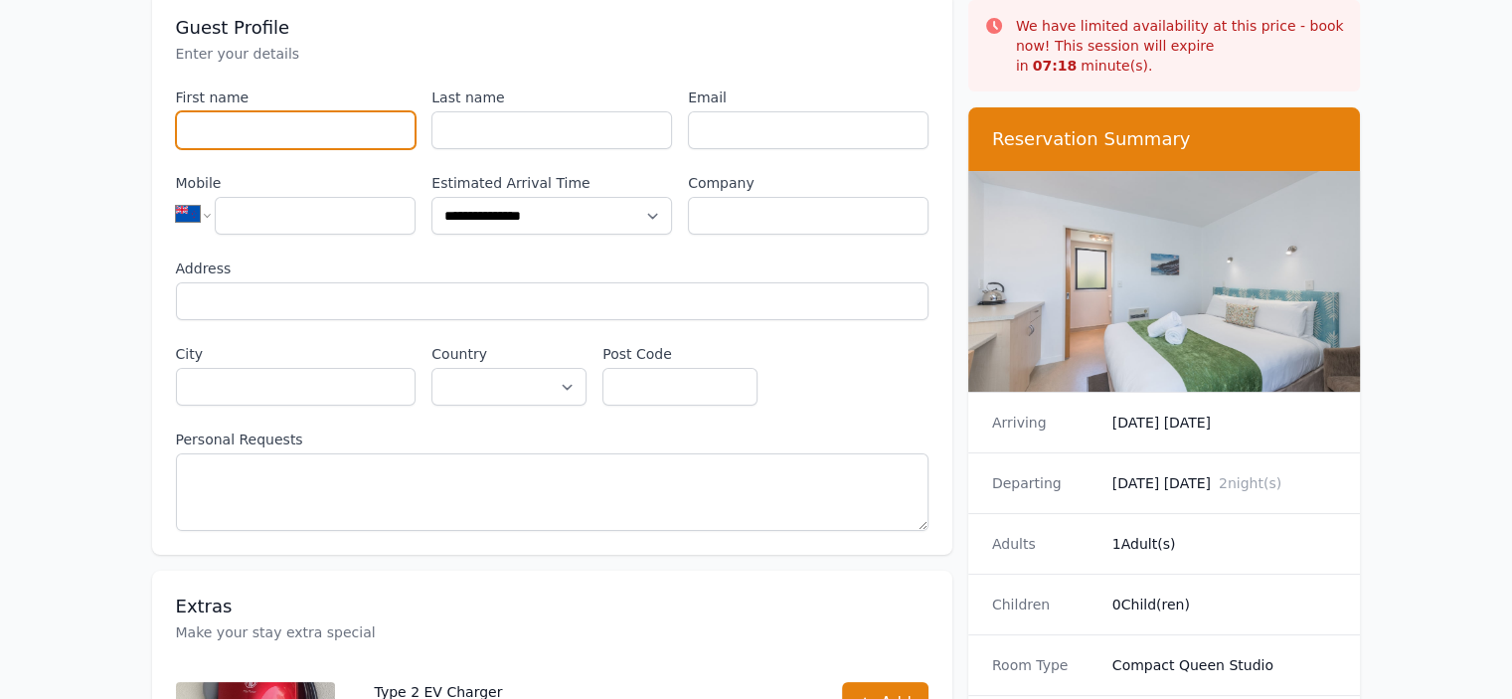
click at [261, 111] on input "First name" at bounding box center [296, 130] width 241 height 38
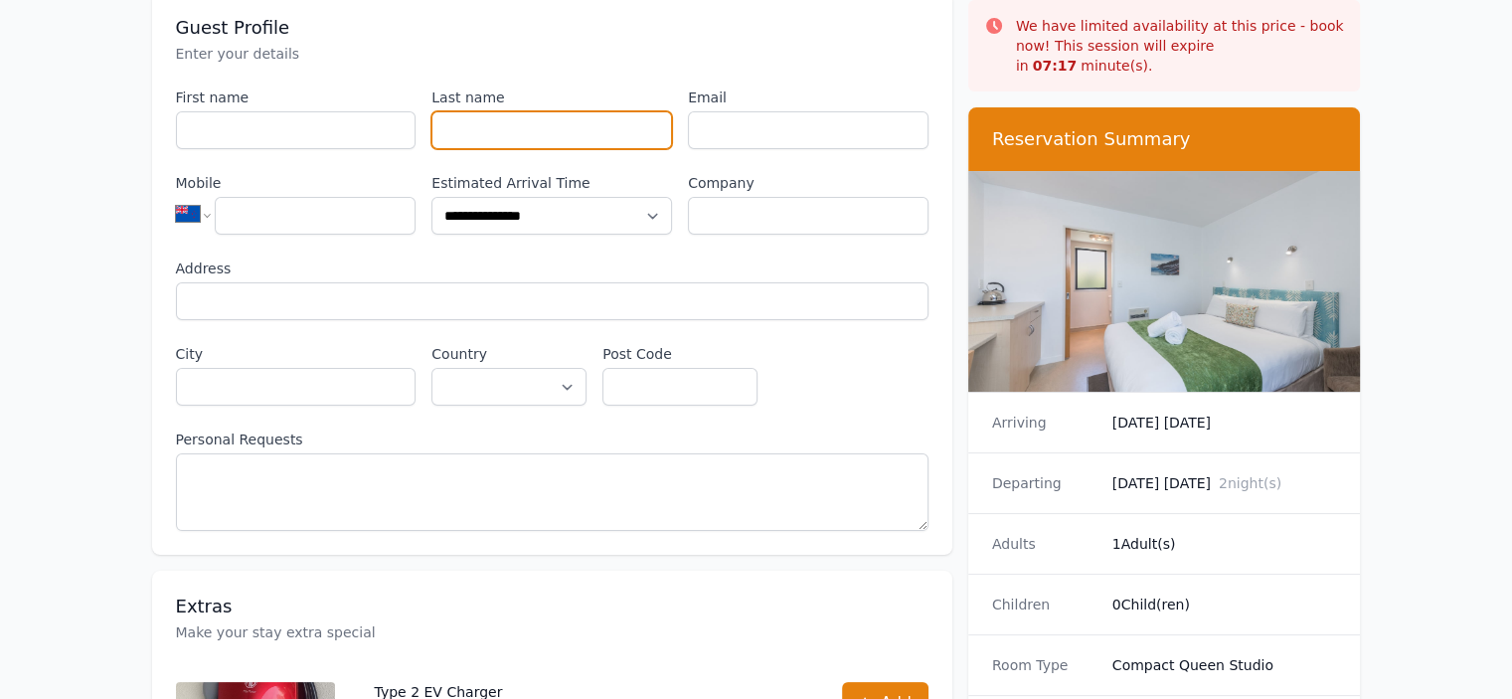
click at [572, 89] on div "Last name" at bounding box center [551, 118] width 241 height 62
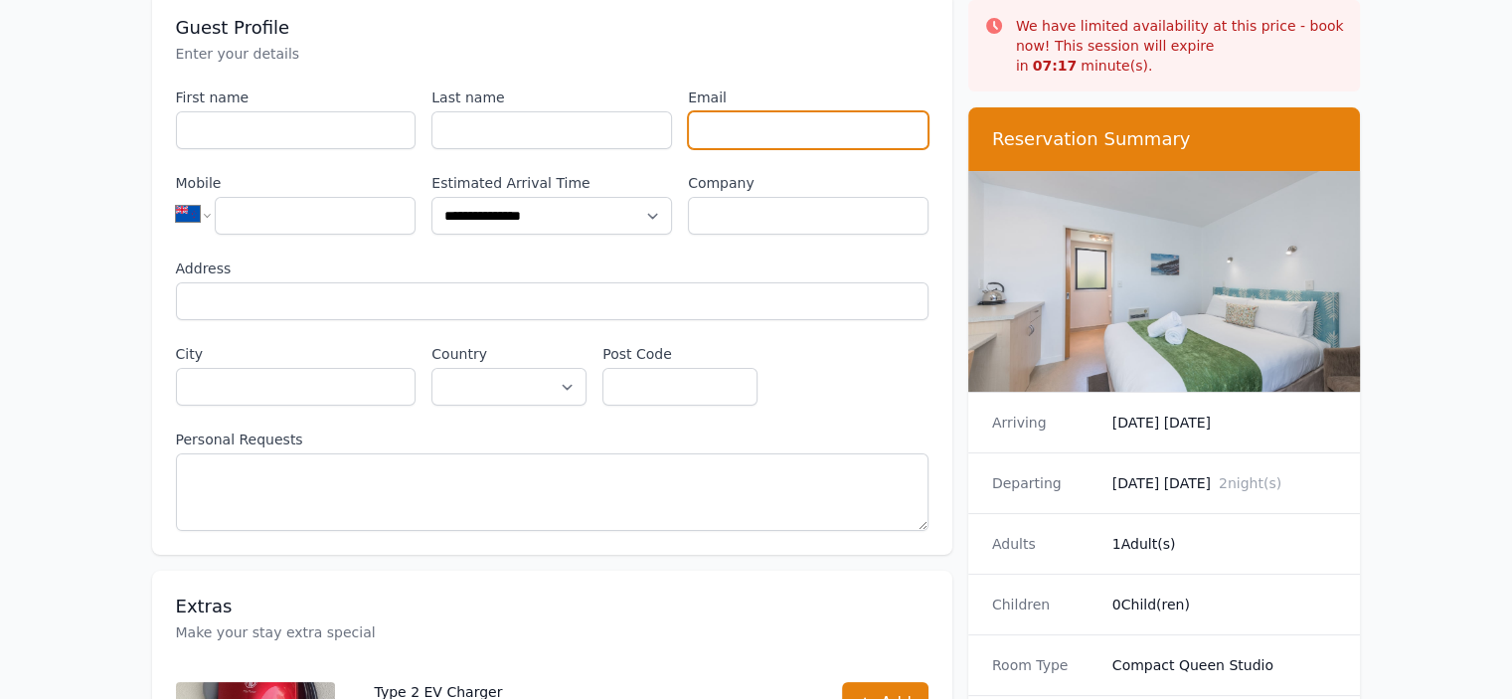
click at [744, 111] on input "Email" at bounding box center [808, 130] width 241 height 38
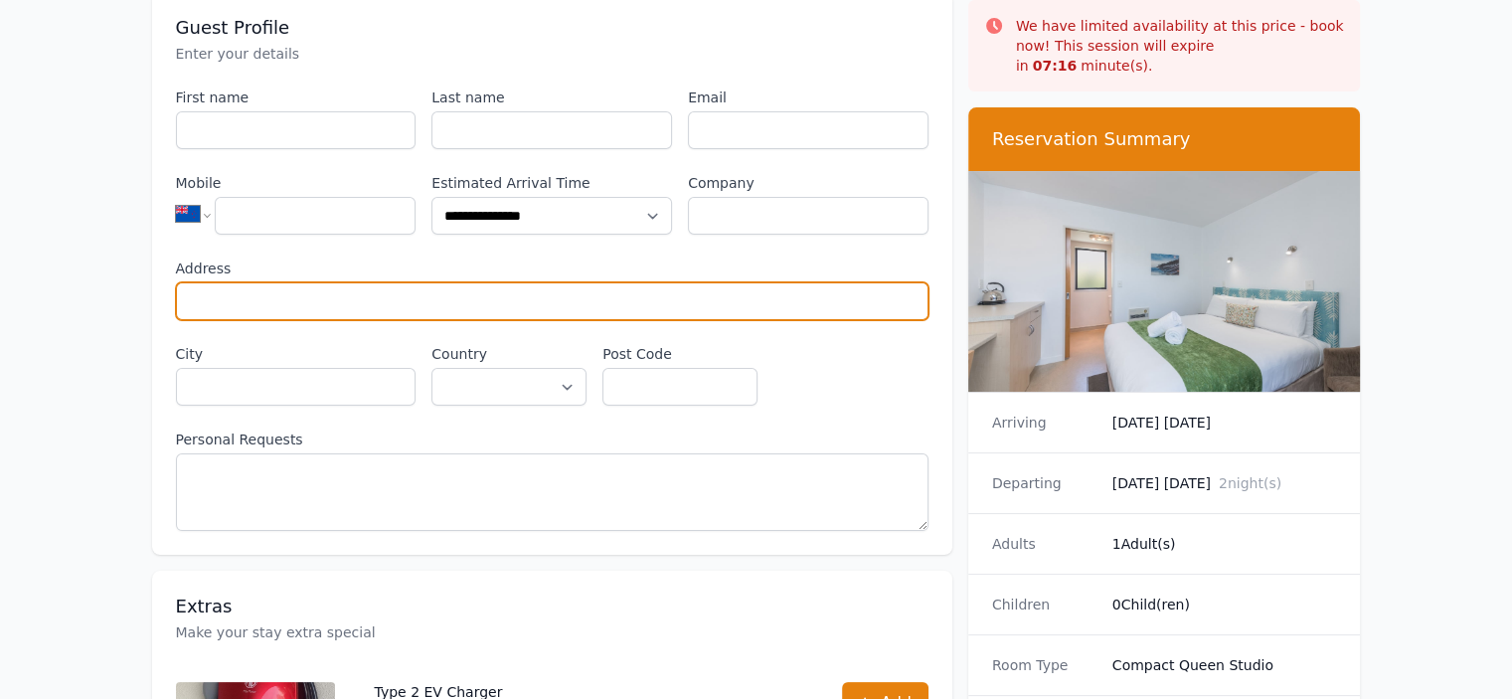
click at [303, 293] on input "Address" at bounding box center [552, 301] width 752 height 38
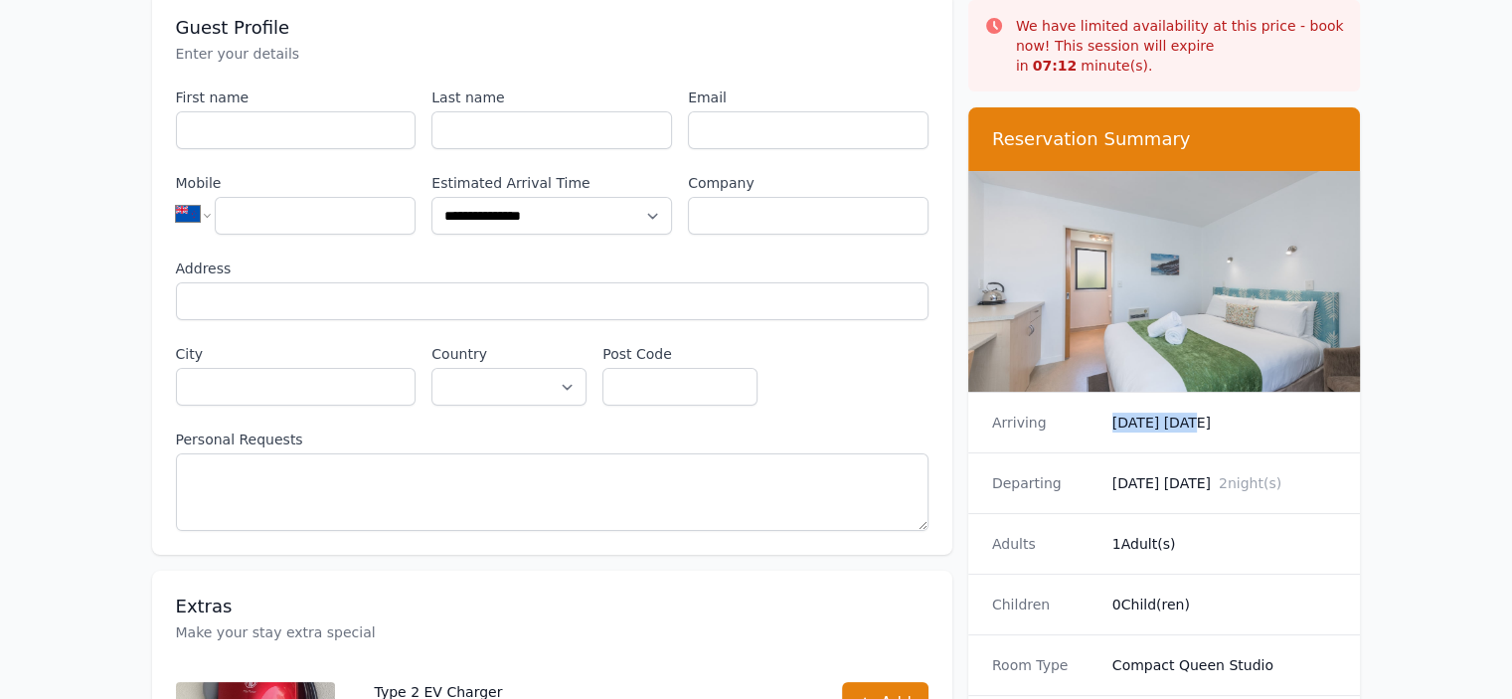
drag, startPoint x: 1105, startPoint y: 401, endPoint x: 1185, endPoint y: 402, distance: 79.5
click at [1185, 401] on div "Arriving [DATE] [DATE]" at bounding box center [1164, 423] width 393 height 60
drag, startPoint x: 1107, startPoint y: 460, endPoint x: 1169, endPoint y: 461, distance: 61.6
click at [1168, 461] on div "Departing [DATE] [DATE] 2 night(s)" at bounding box center [1164, 482] width 393 height 61
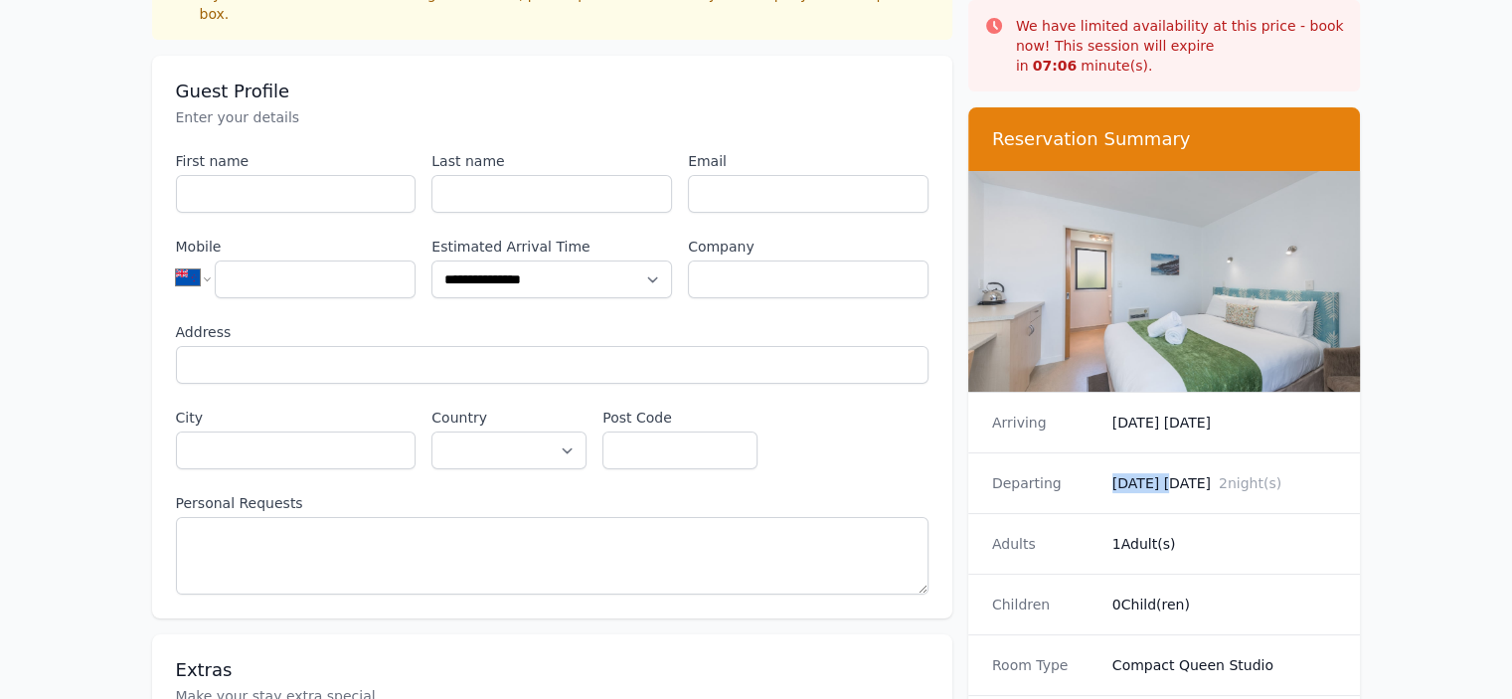
scroll to position [99, 0]
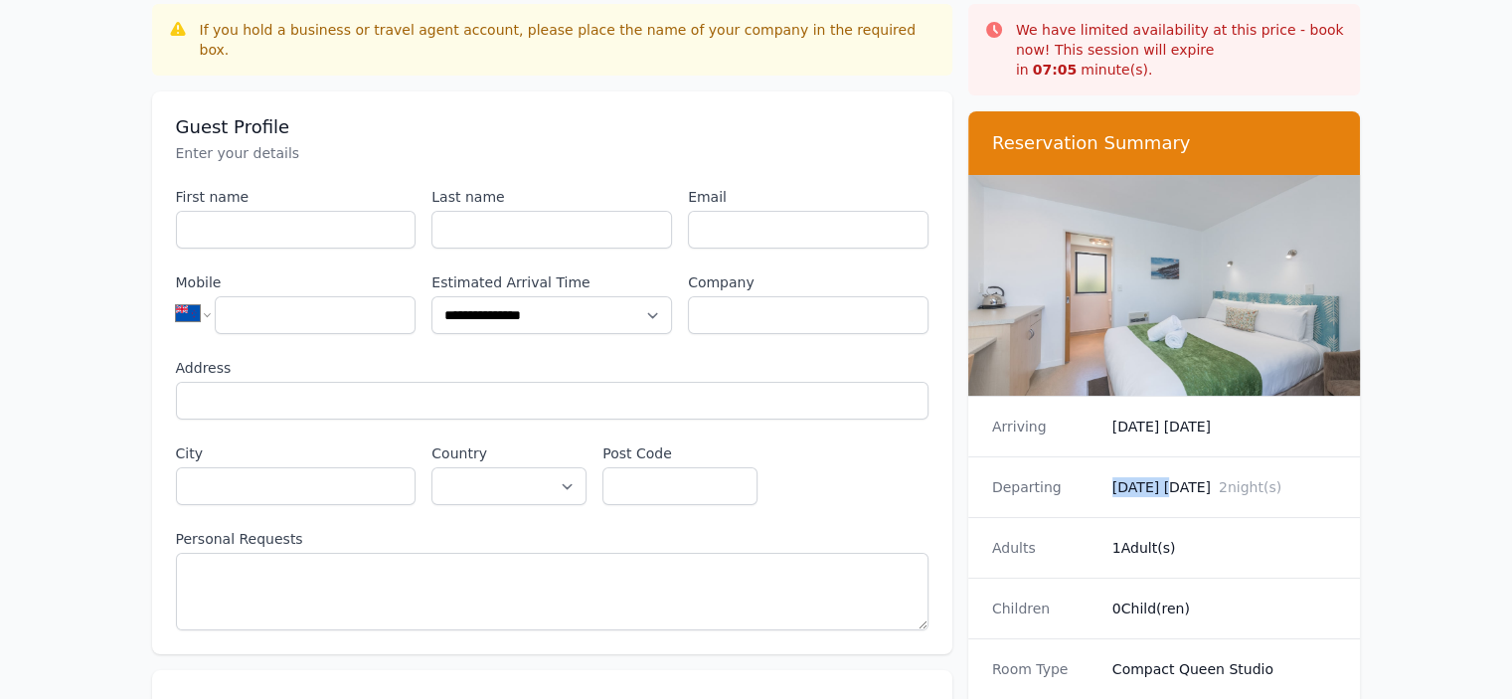
click at [1123, 456] on div "Departing [DATE] [DATE] 2 night(s)" at bounding box center [1164, 486] width 393 height 61
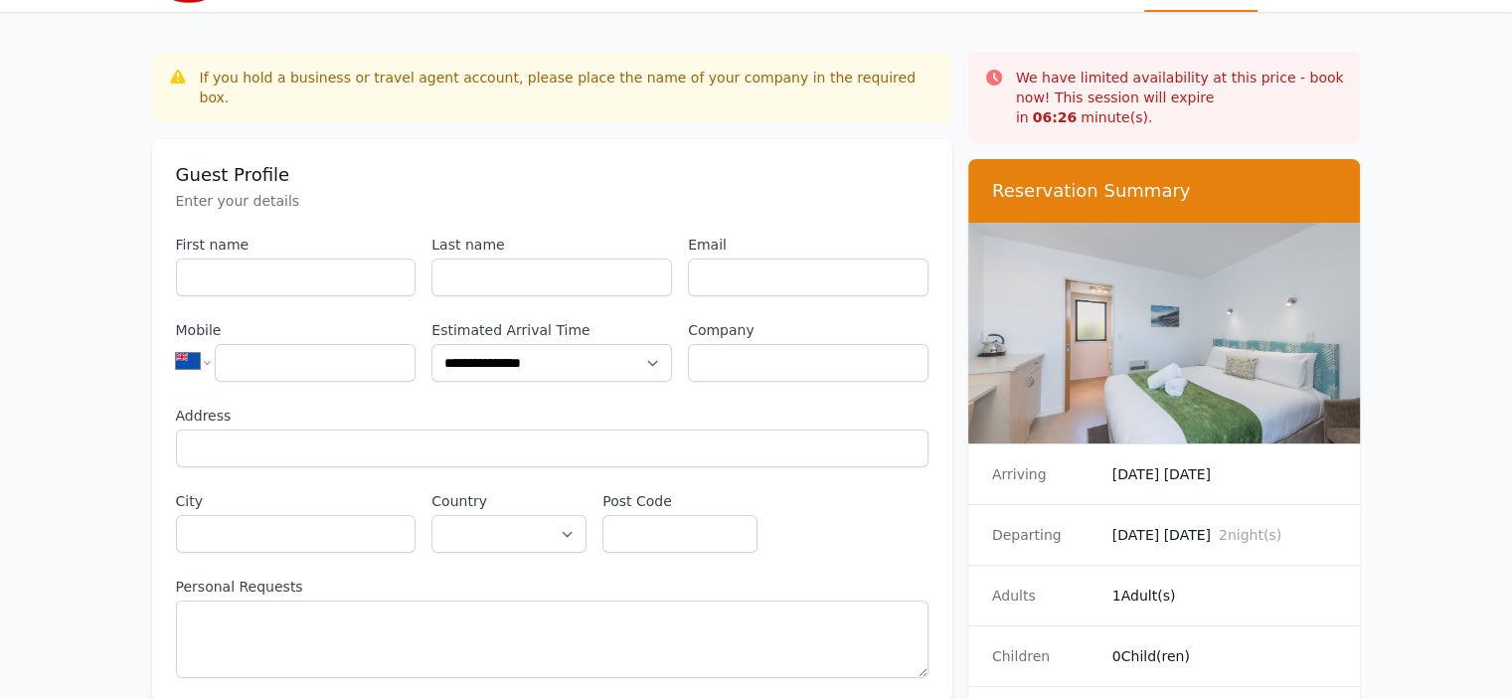
scroll to position [0, 0]
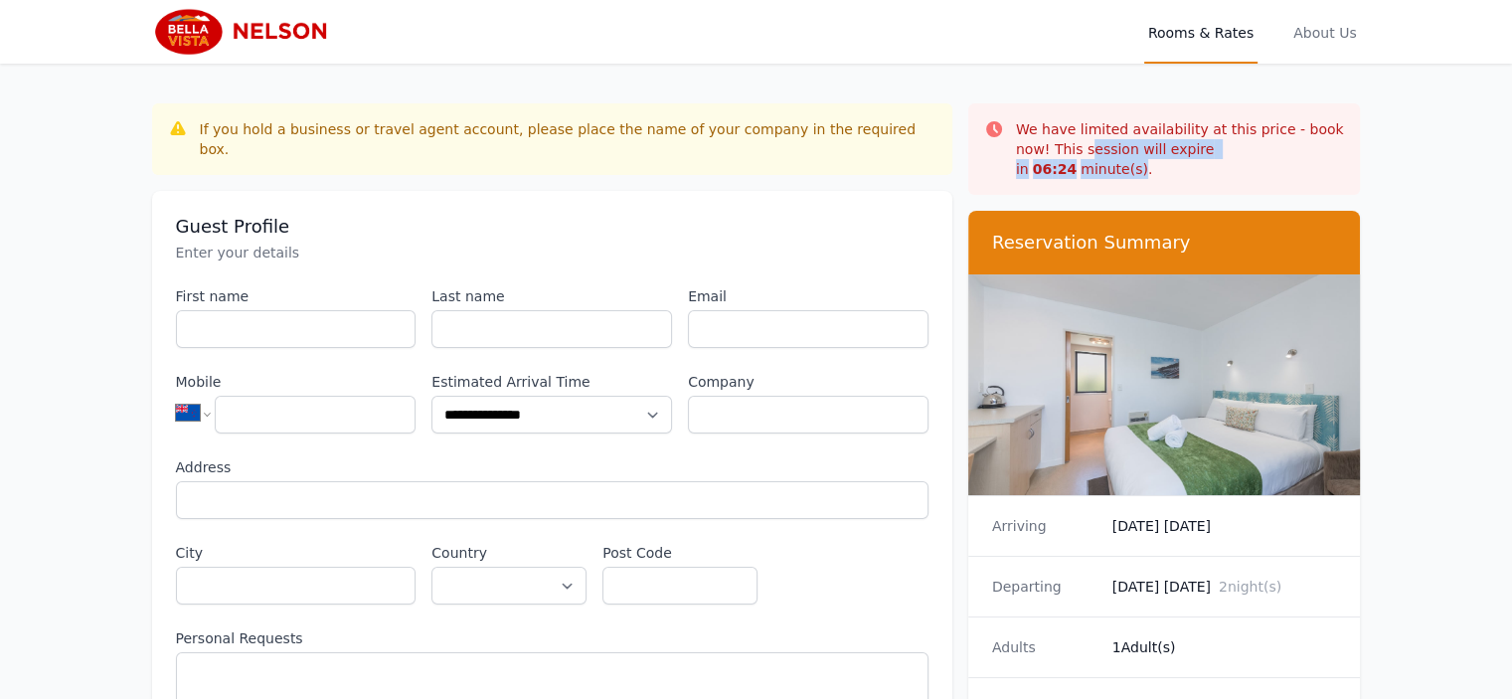
drag, startPoint x: 1047, startPoint y: 146, endPoint x: 1213, endPoint y: 146, distance: 166.0
click at [1269, 141] on p "We have limited availability at this price - book now! This session will expire…" at bounding box center [1180, 149] width 329 height 60
click at [378, 125] on div "If you hold a business or travel agent account, please place the name of your c…" at bounding box center [568, 139] width 737 height 40
